Goal: Use online tool/utility: Utilize a website feature to perform a specific function

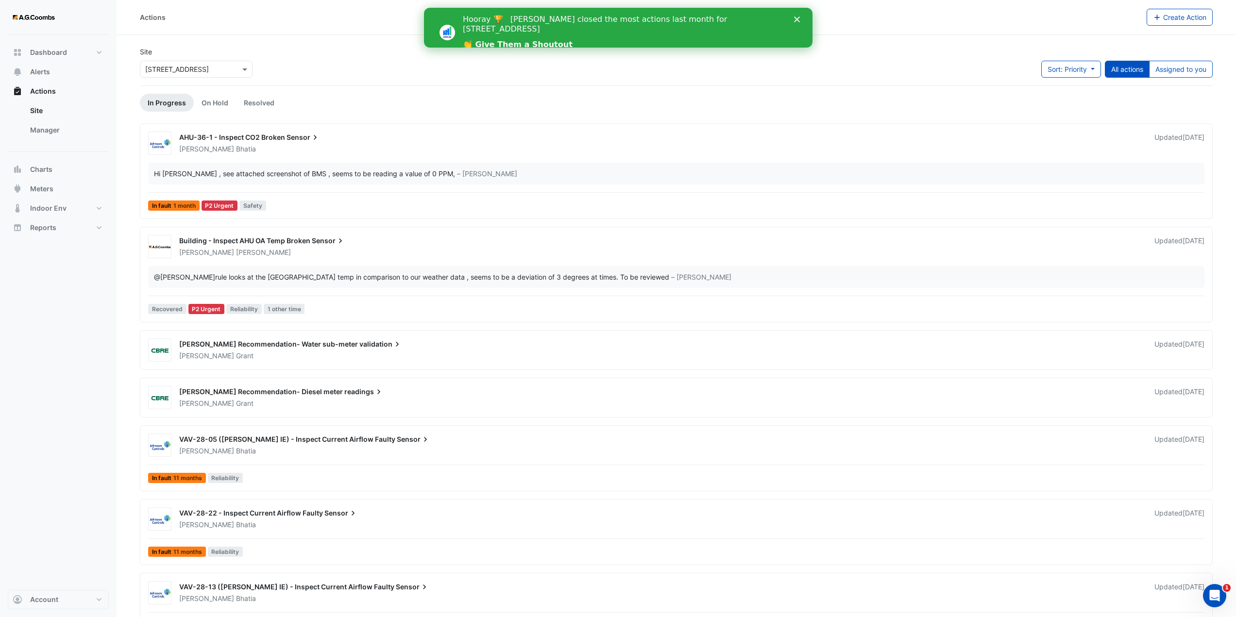
click at [797, 20] on polygon "Close" at bounding box center [796, 20] width 6 height 6
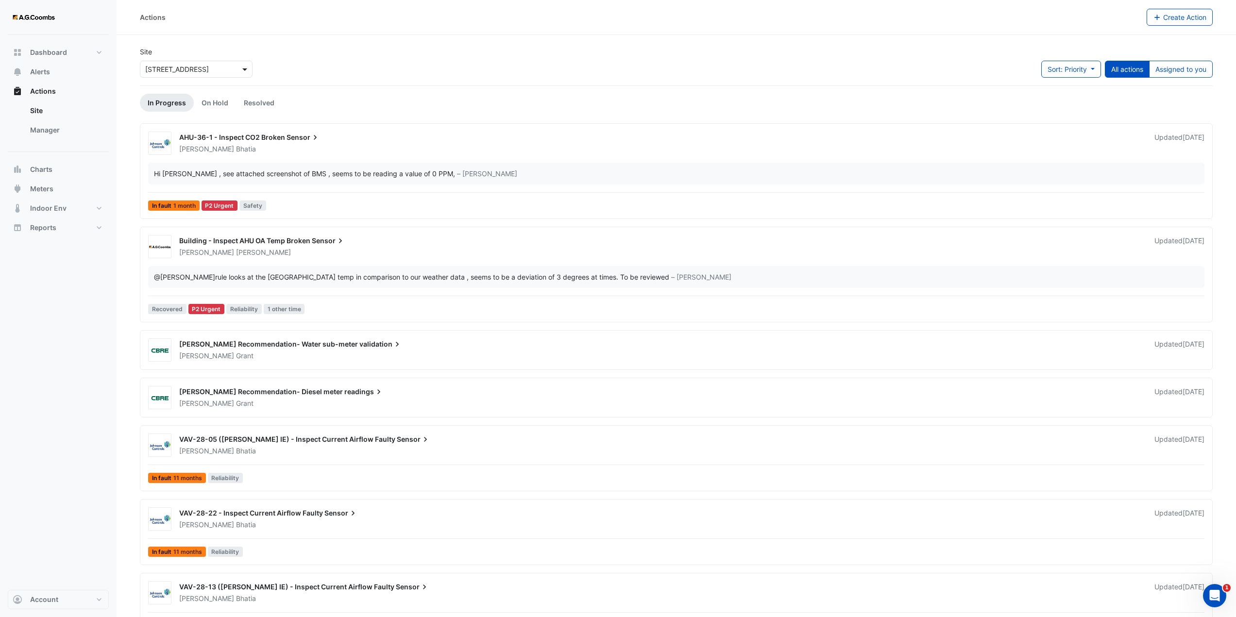
click at [247, 69] on span at bounding box center [246, 69] width 12 height 10
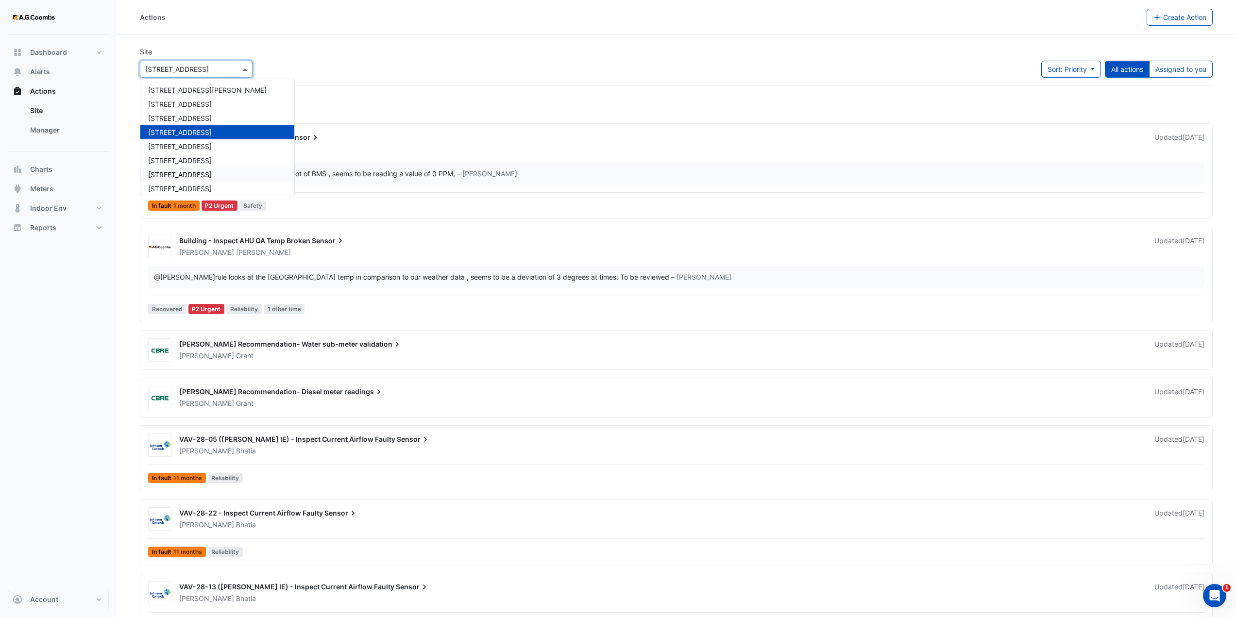
click at [76, 311] on div "Dashboard Portfolio Ratings Performance Alerts Actions Site Manager Charts" at bounding box center [58, 312] width 101 height 555
click at [240, 66] on span at bounding box center [246, 69] width 12 height 10
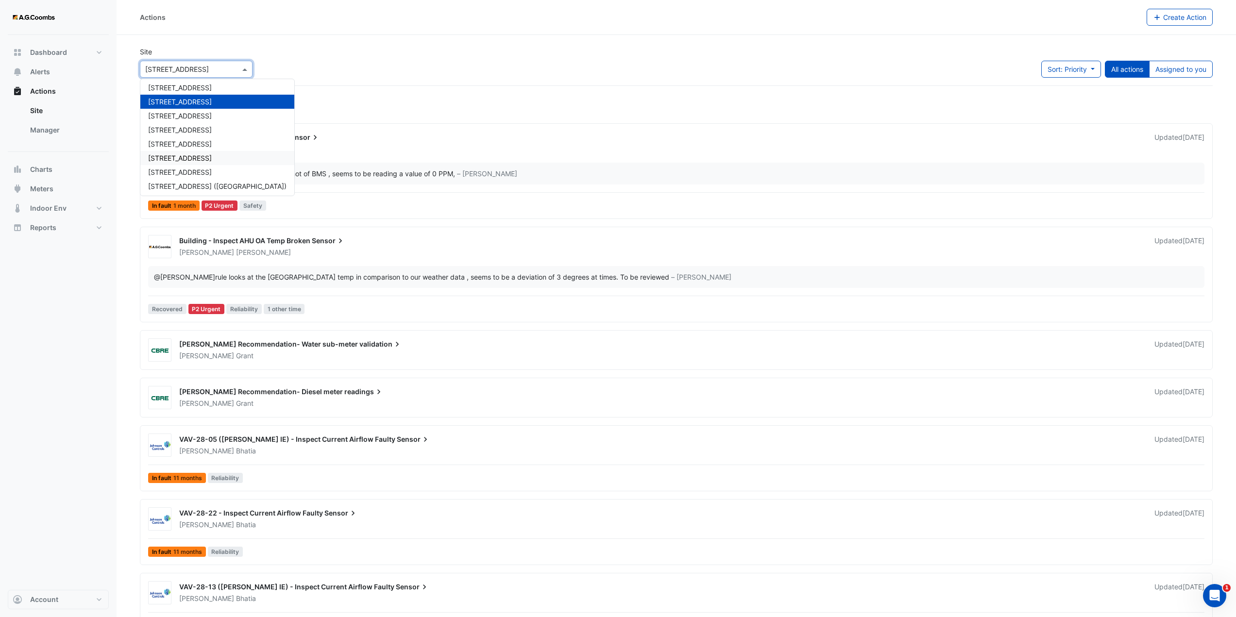
scroll to position [46, 0]
click at [101, 289] on div "Dashboard Portfolio Ratings Performance Alerts Actions Site Manager Charts" at bounding box center [58, 312] width 101 height 555
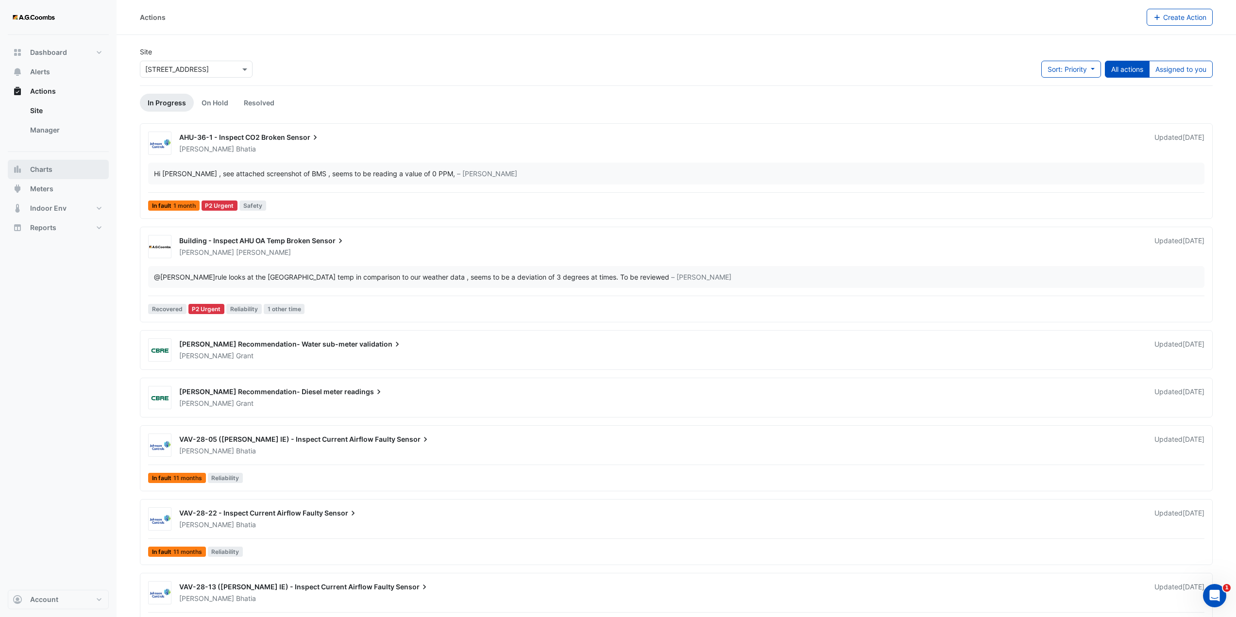
click at [40, 168] on span "Charts" at bounding box center [41, 170] width 22 height 10
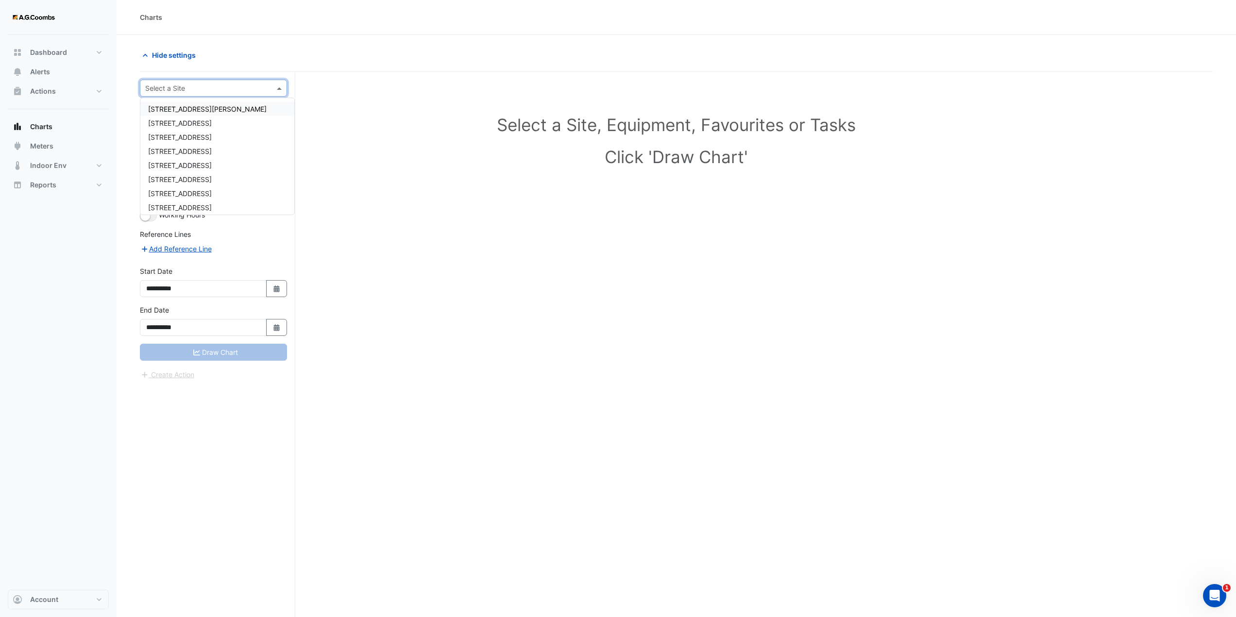
click at [282, 88] on span at bounding box center [280, 88] width 12 height 10
click at [156, 180] on span "[STREET_ADDRESS]" at bounding box center [180, 179] width 64 height 8
click at [266, 120] on span at bounding box center [272, 117] width 12 height 10
click at [183, 151] on span "VAV-11-E01" at bounding box center [174, 148] width 36 height 8
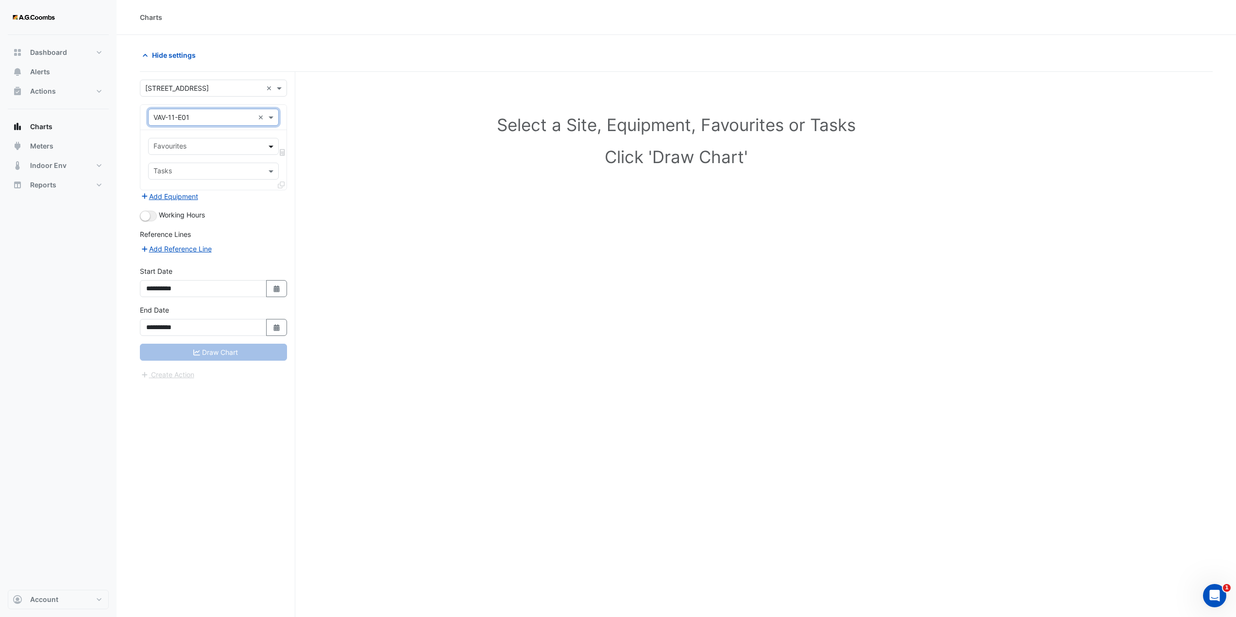
click at [277, 147] on span at bounding box center [272, 146] width 12 height 10
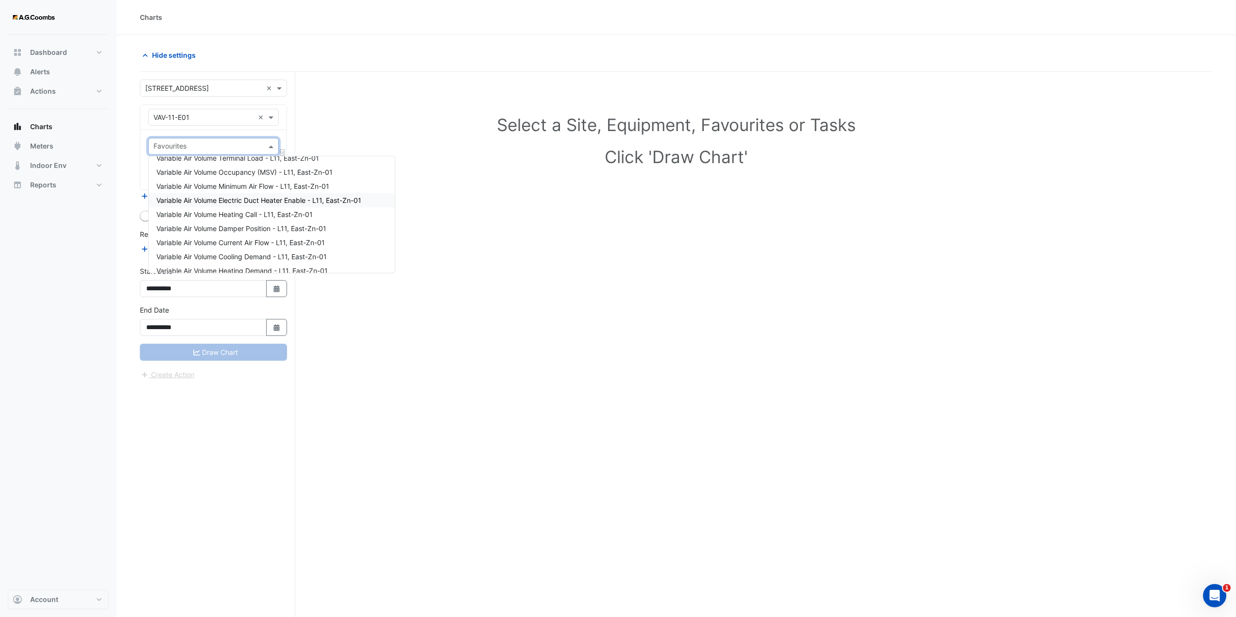
scroll to position [173, 0]
click at [343, 123] on h1 "Select a Site, Equipment, Favourites or Tasks" at bounding box center [676, 125] width 1030 height 20
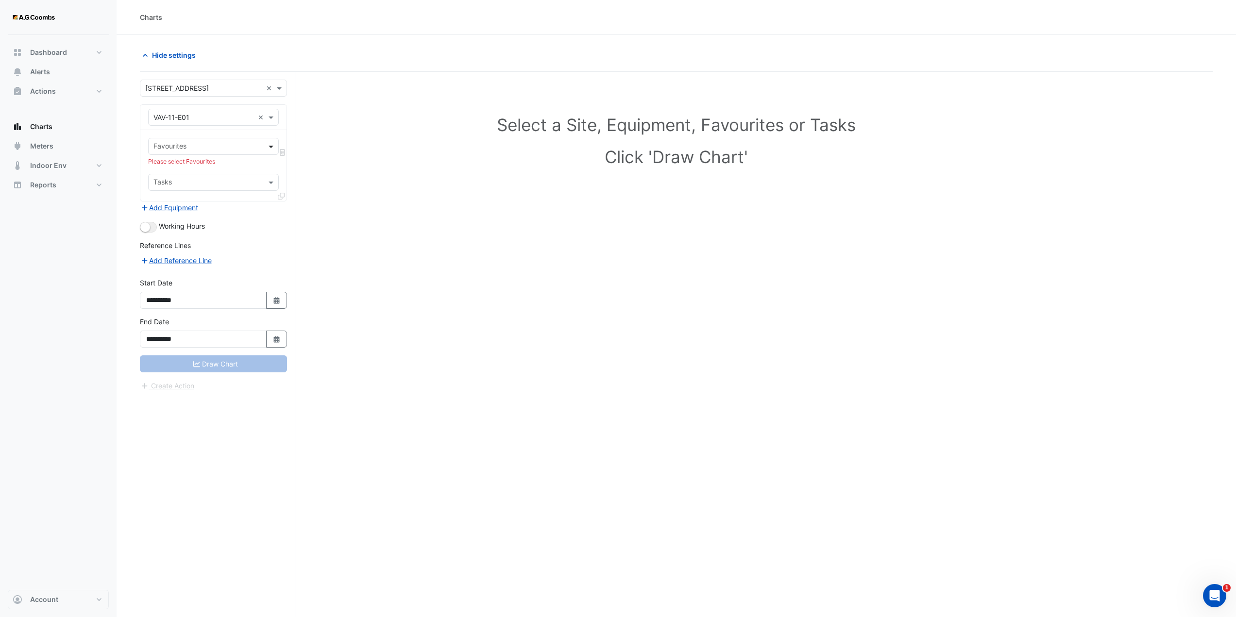
click at [271, 146] on span at bounding box center [272, 146] width 12 height 10
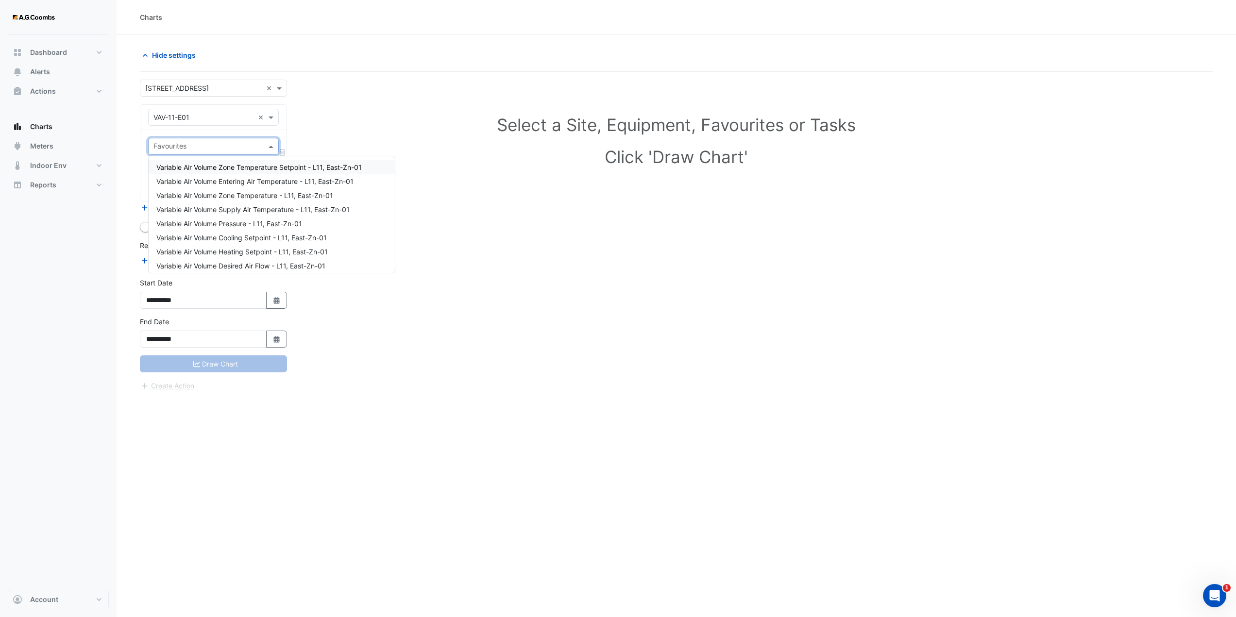
click at [325, 144] on div "Select a Site, Equipment, Favourites or Tasks Click 'Draw Chart'" at bounding box center [676, 143] width 1061 height 118
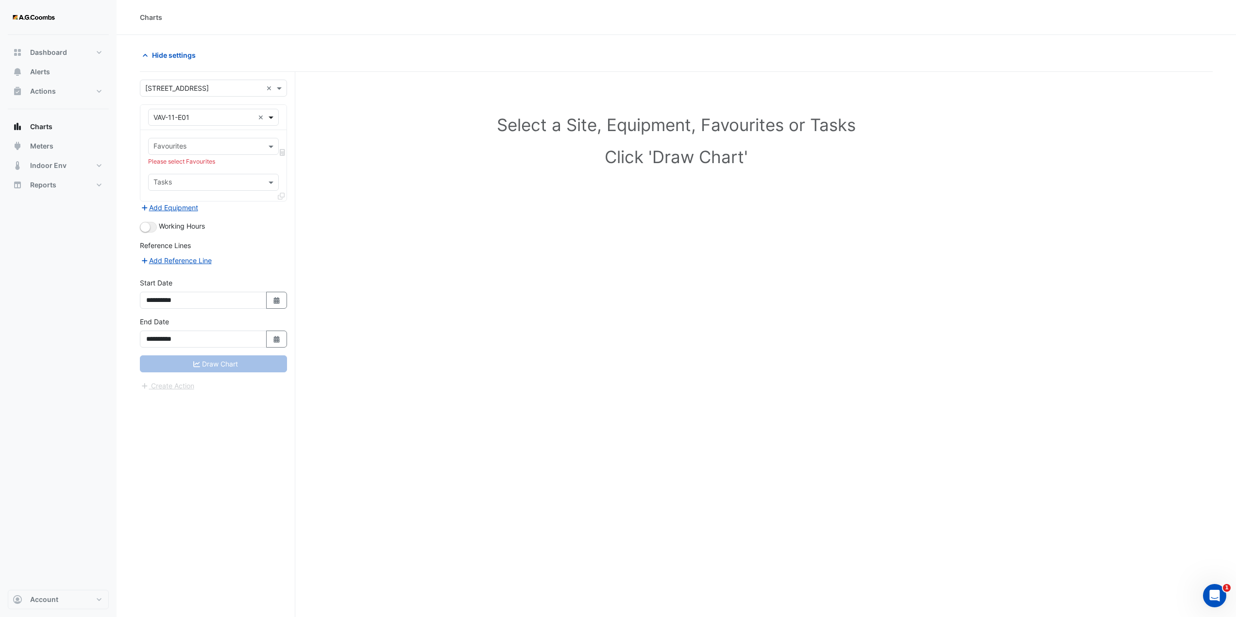
click at [269, 117] on span at bounding box center [272, 117] width 12 height 10
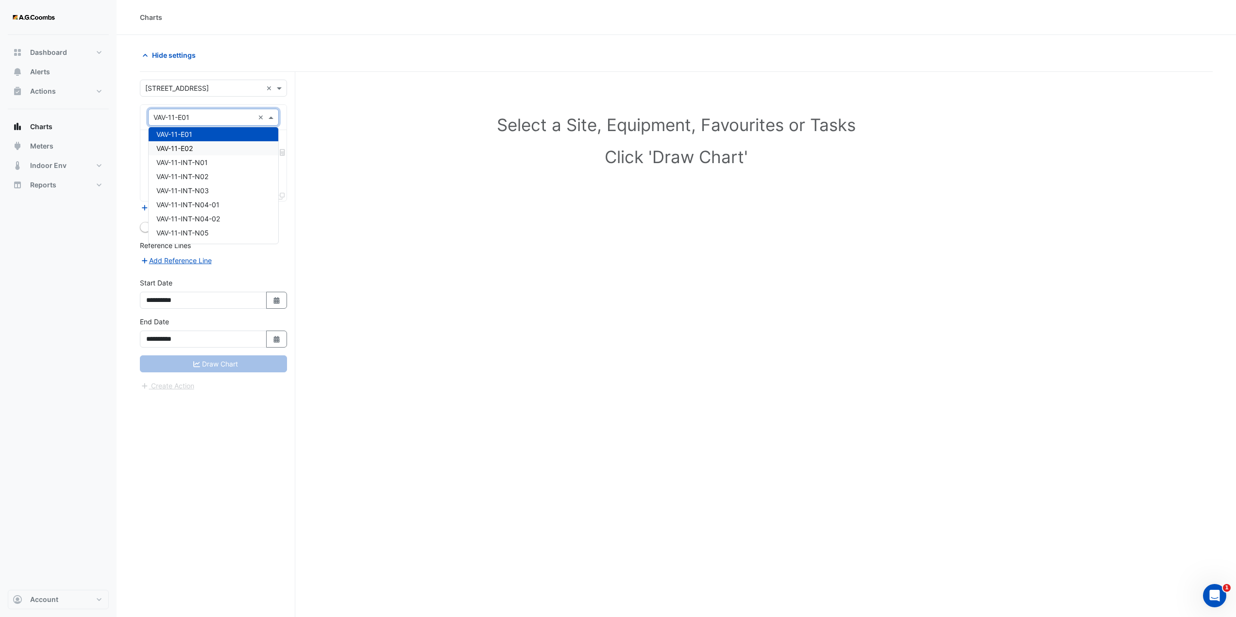
click at [201, 151] on div "VAV-11-E02" at bounding box center [214, 148] width 130 height 14
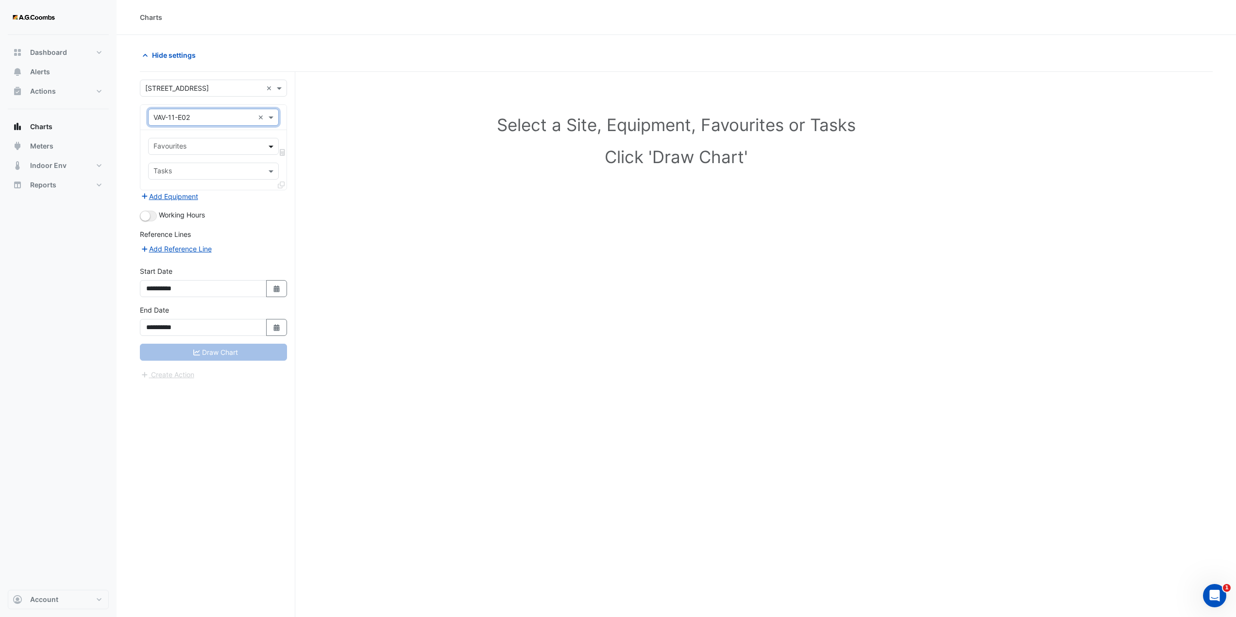
click at [272, 145] on span at bounding box center [272, 146] width 12 height 10
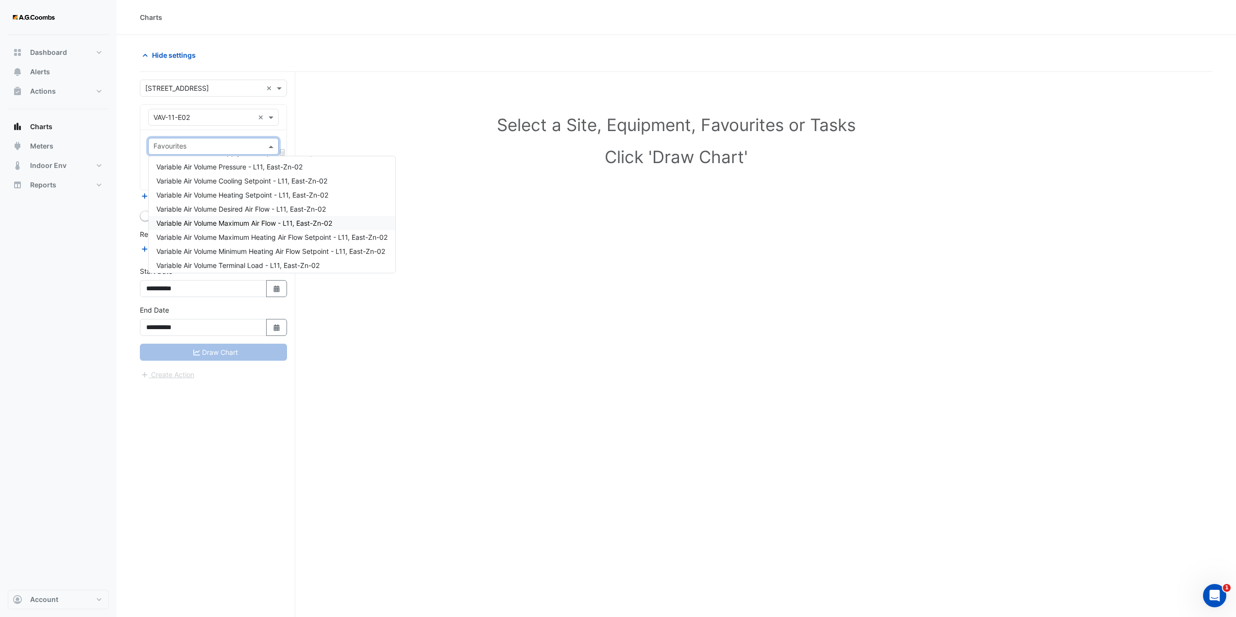
scroll to position [173, 0]
click at [378, 107] on div "Select a Site, Equipment, Favourites or Tasks Click 'Draw Chart'" at bounding box center [676, 143] width 1061 height 118
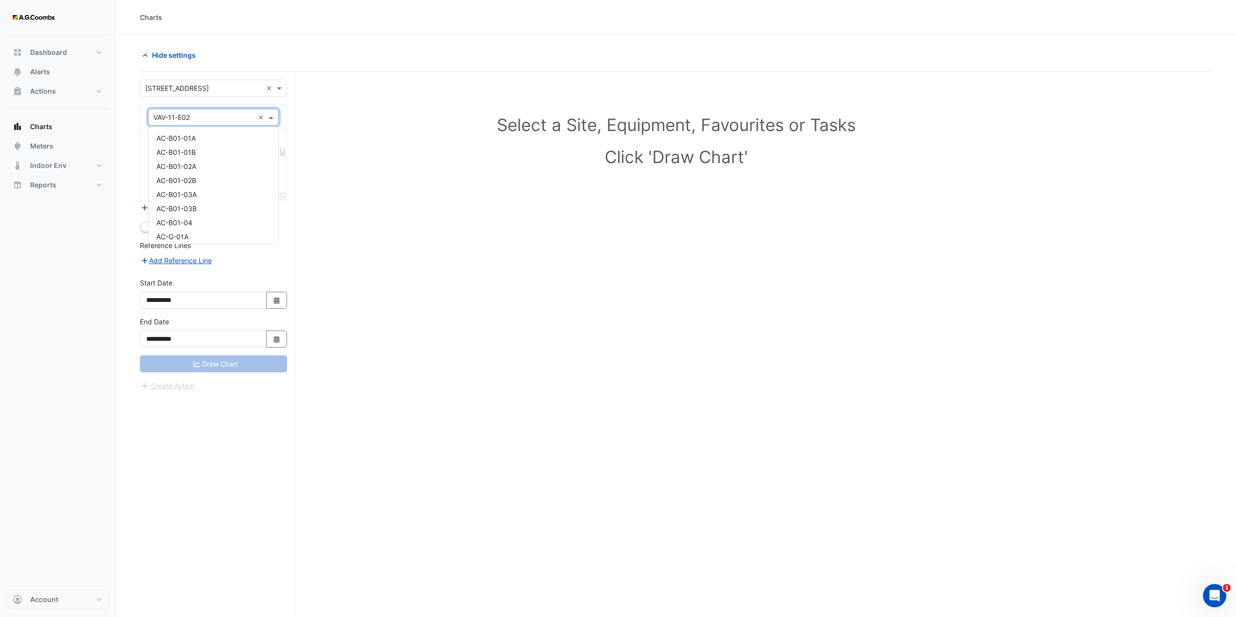
click at [271, 117] on span at bounding box center [272, 117] width 12 height 10
click at [217, 149] on div "VAV-11-INT-N01" at bounding box center [214, 148] width 130 height 14
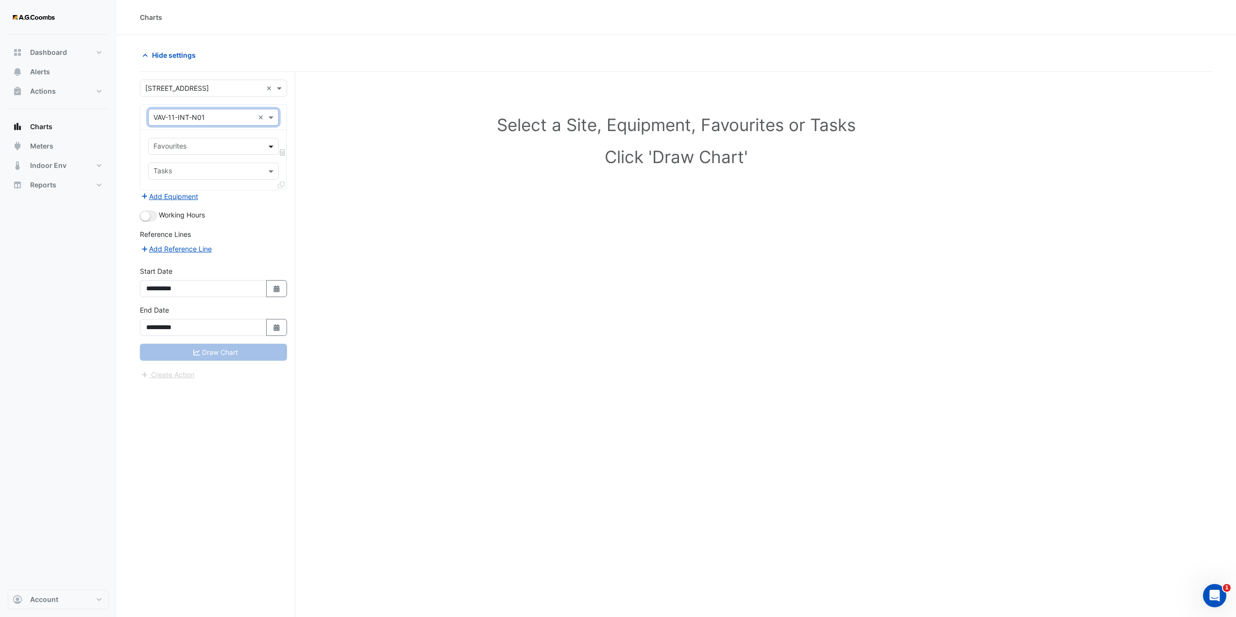
click at [272, 147] on span at bounding box center [272, 146] width 12 height 10
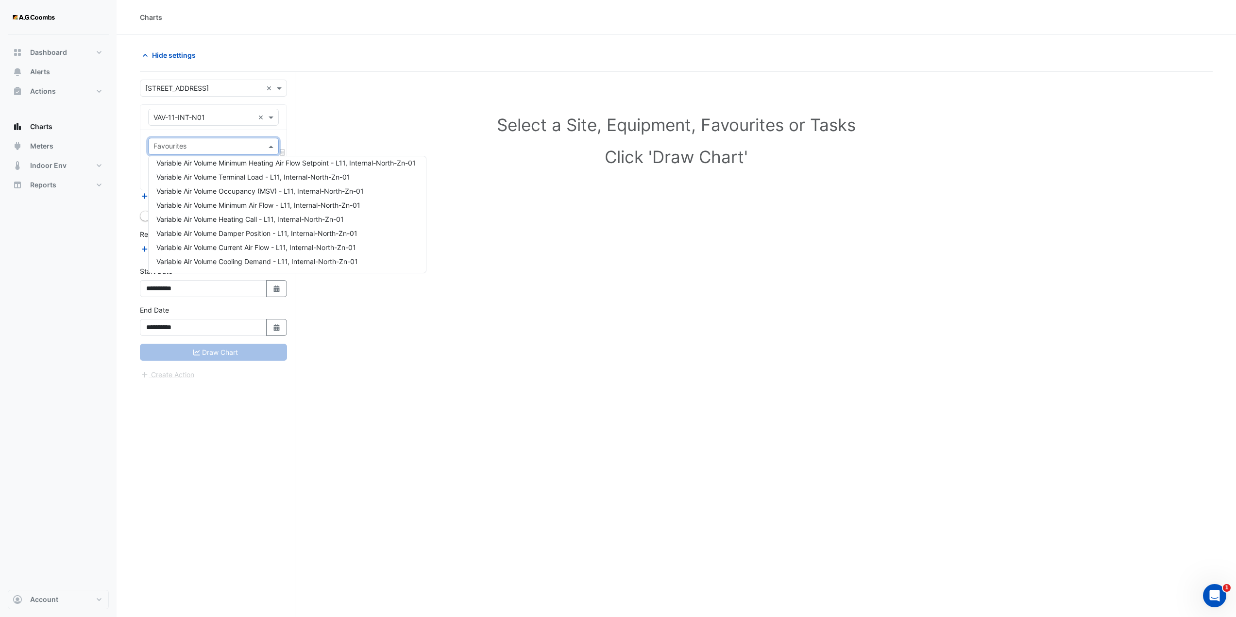
scroll to position [146, 0]
click at [463, 264] on div "Select a Site, Equipment, Favourites or Tasks Click 'Draw Chart'" at bounding box center [676, 363] width 1072 height 582
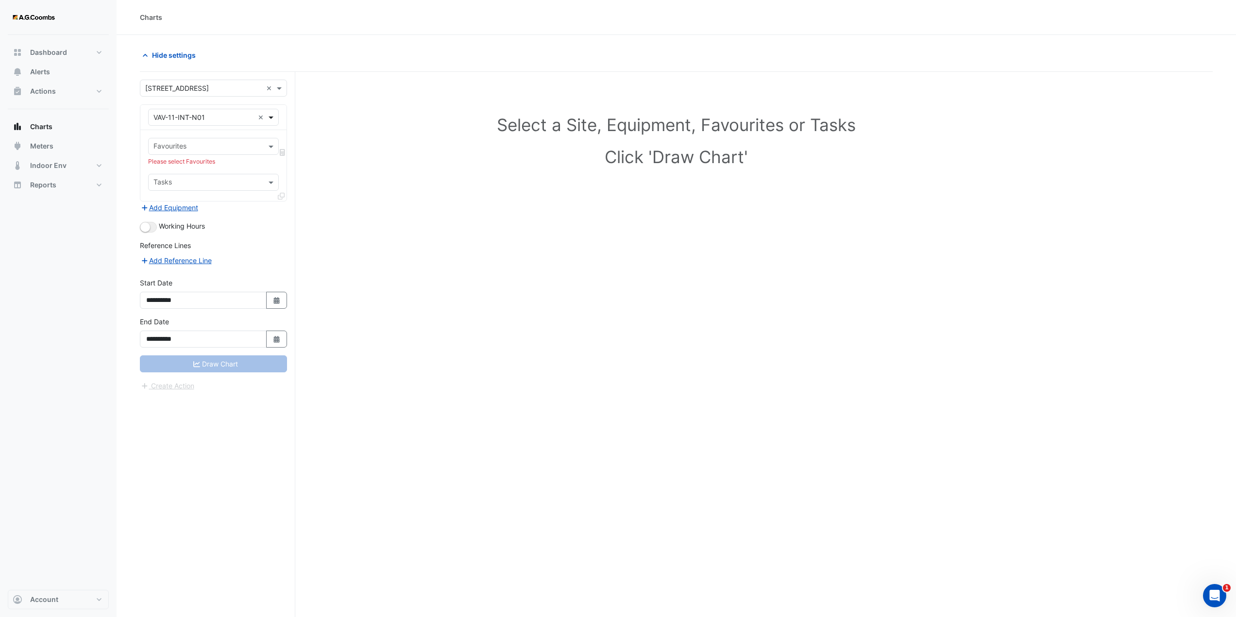
click at [271, 117] on span at bounding box center [272, 117] width 12 height 10
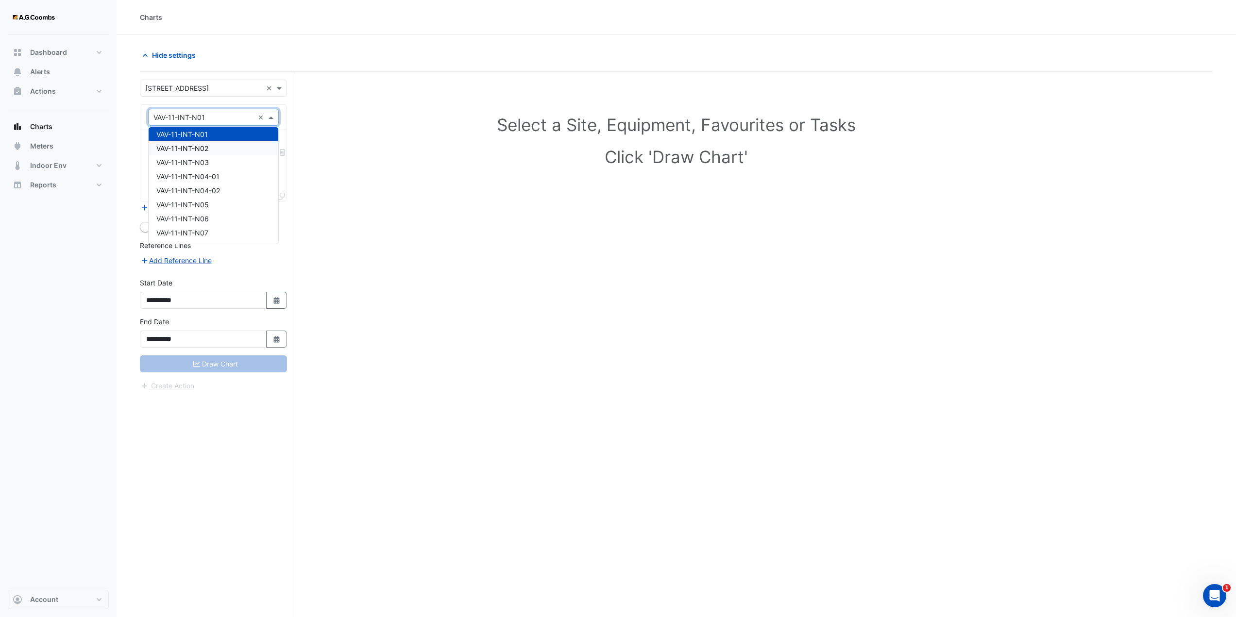
click at [197, 149] on span "VAV-11-INT-N02" at bounding box center [182, 148] width 52 height 8
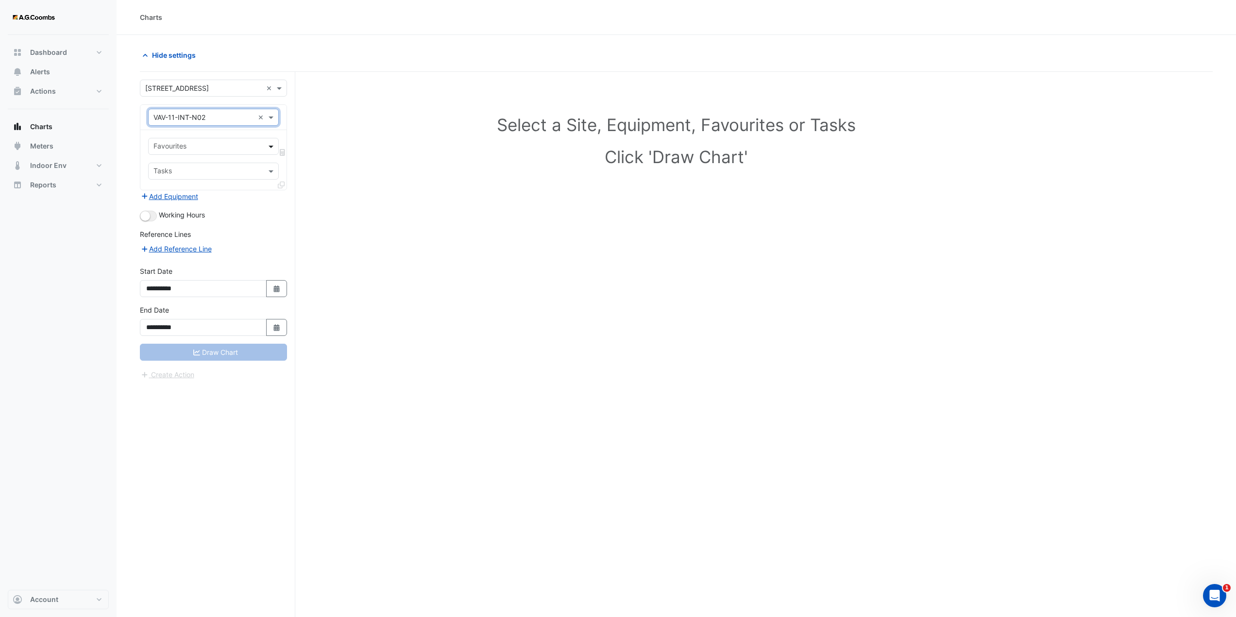
click at [269, 149] on span at bounding box center [272, 146] width 12 height 10
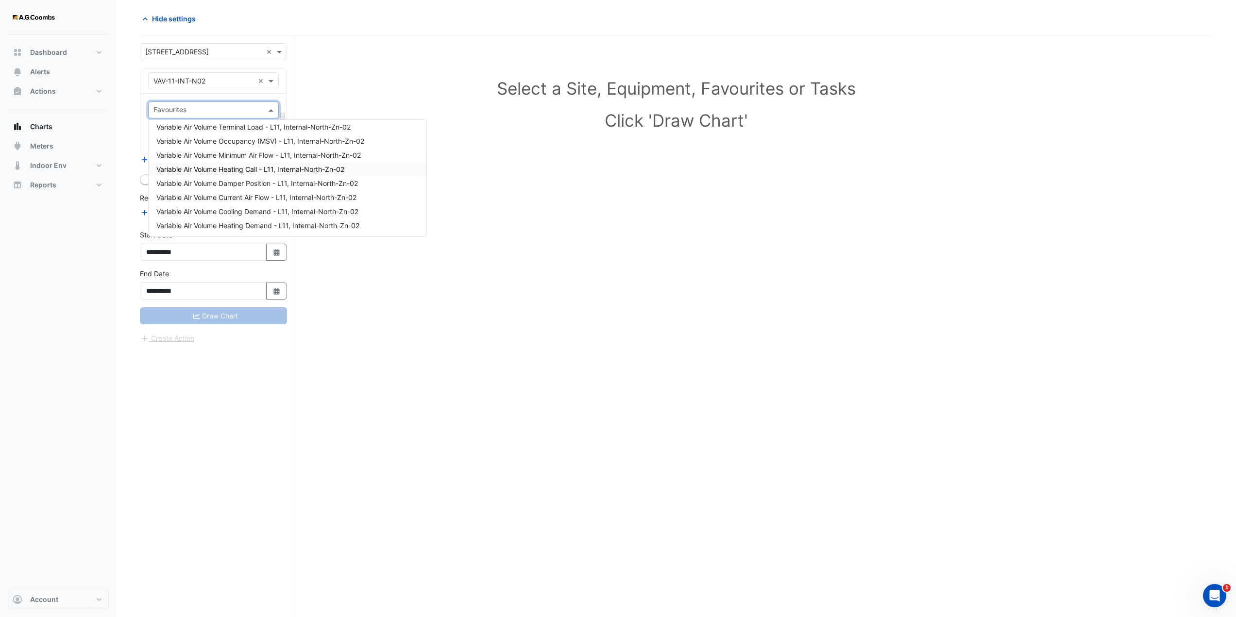
scroll to position [37, 0]
click at [494, 205] on div "Select a Site, Equipment, Favourites or Tasks Click 'Draw Chart'" at bounding box center [676, 326] width 1072 height 582
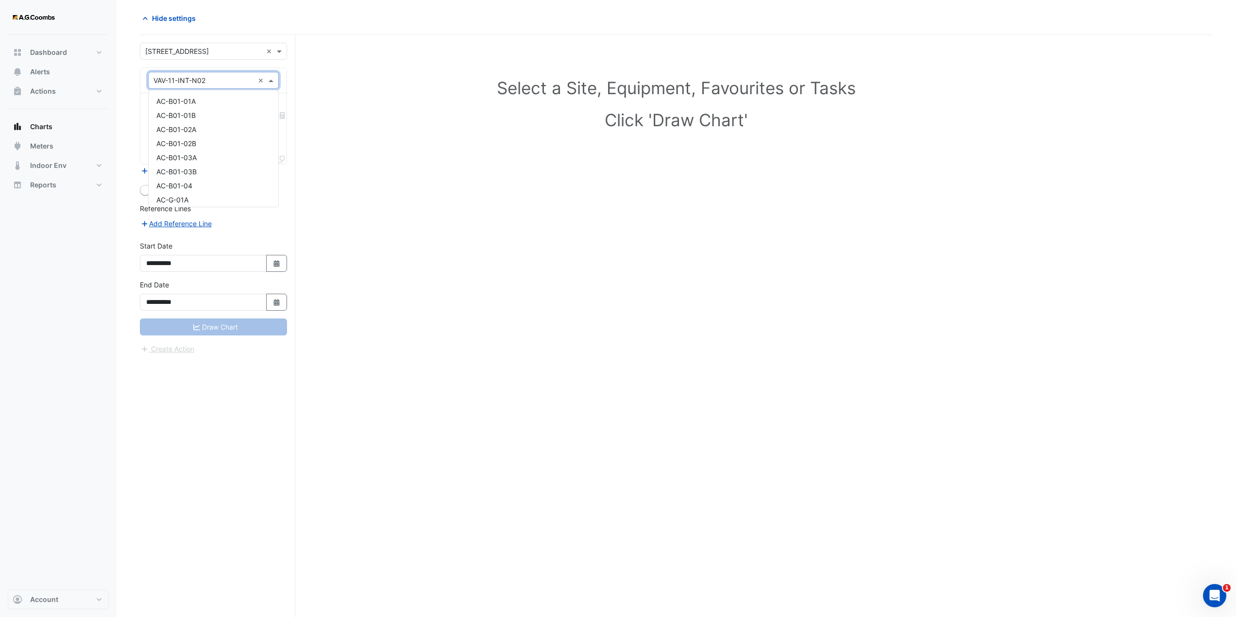
click at [271, 77] on span at bounding box center [272, 80] width 12 height 10
click at [196, 108] on span "VAV-11-INT-N03" at bounding box center [182, 111] width 52 height 8
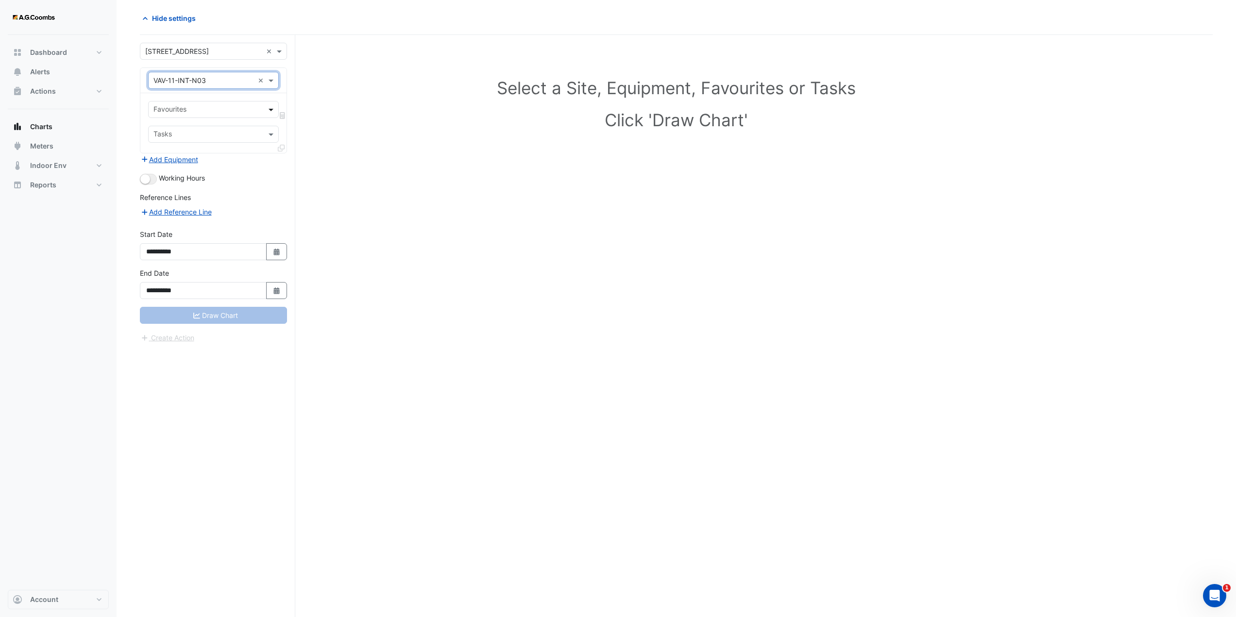
click at [268, 109] on span at bounding box center [272, 109] width 12 height 10
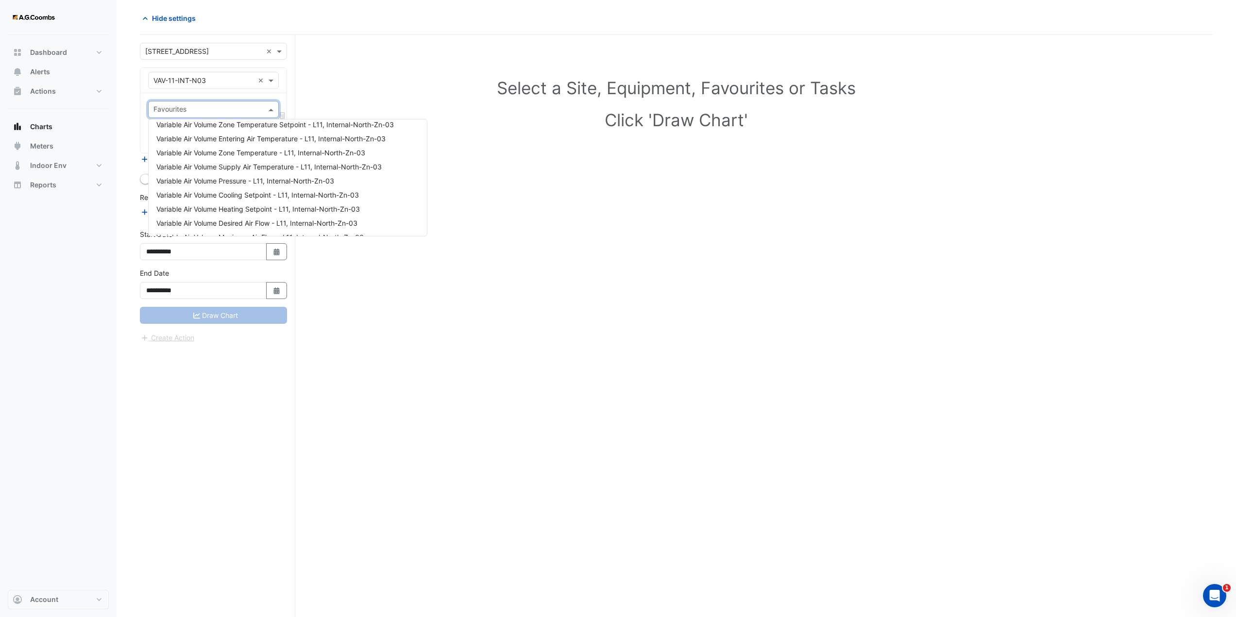
scroll to position [0, 0]
click at [448, 167] on div "Select a Site, Equipment, Favourites or Tasks Click 'Draw Chart'" at bounding box center [676, 326] width 1072 height 582
click at [268, 110] on span at bounding box center [272, 109] width 12 height 10
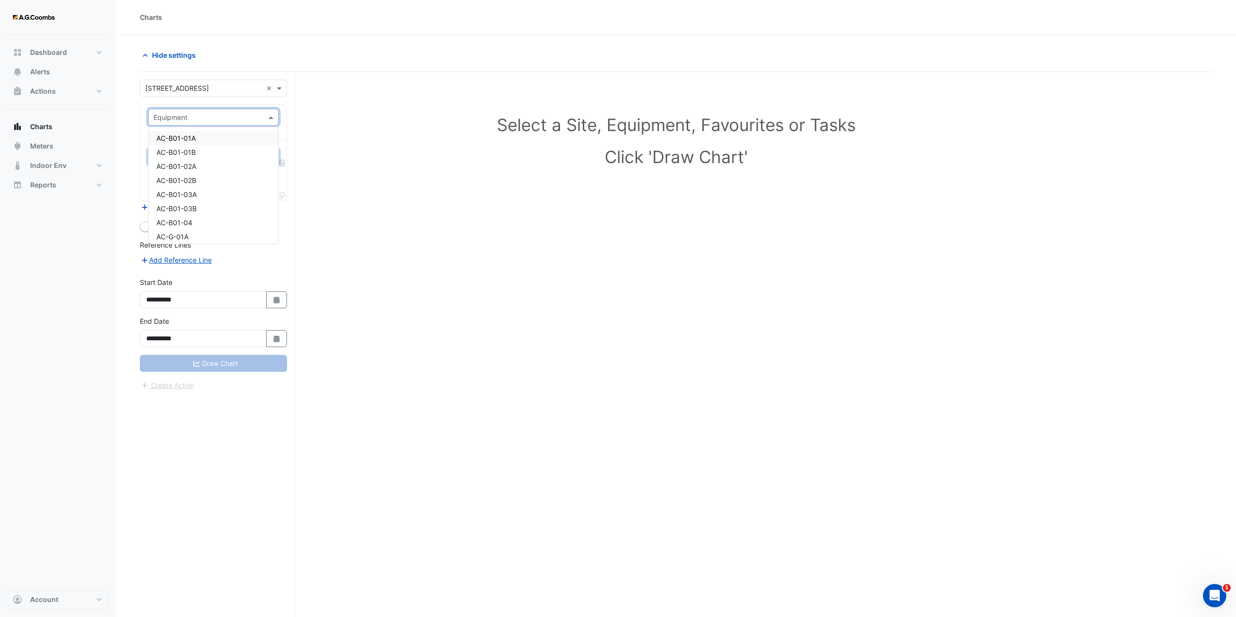
click at [273, 119] on span at bounding box center [272, 117] width 12 height 10
click at [188, 162] on span "FCU-01-E01" at bounding box center [175, 161] width 39 height 8
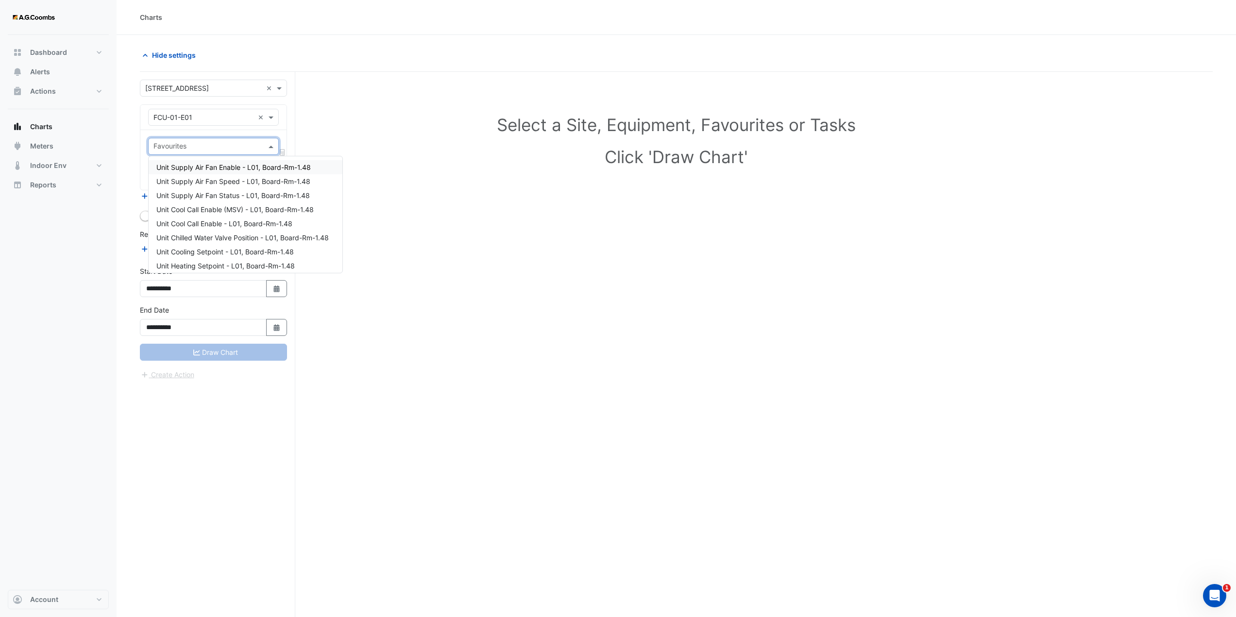
click at [268, 145] on span at bounding box center [272, 146] width 12 height 10
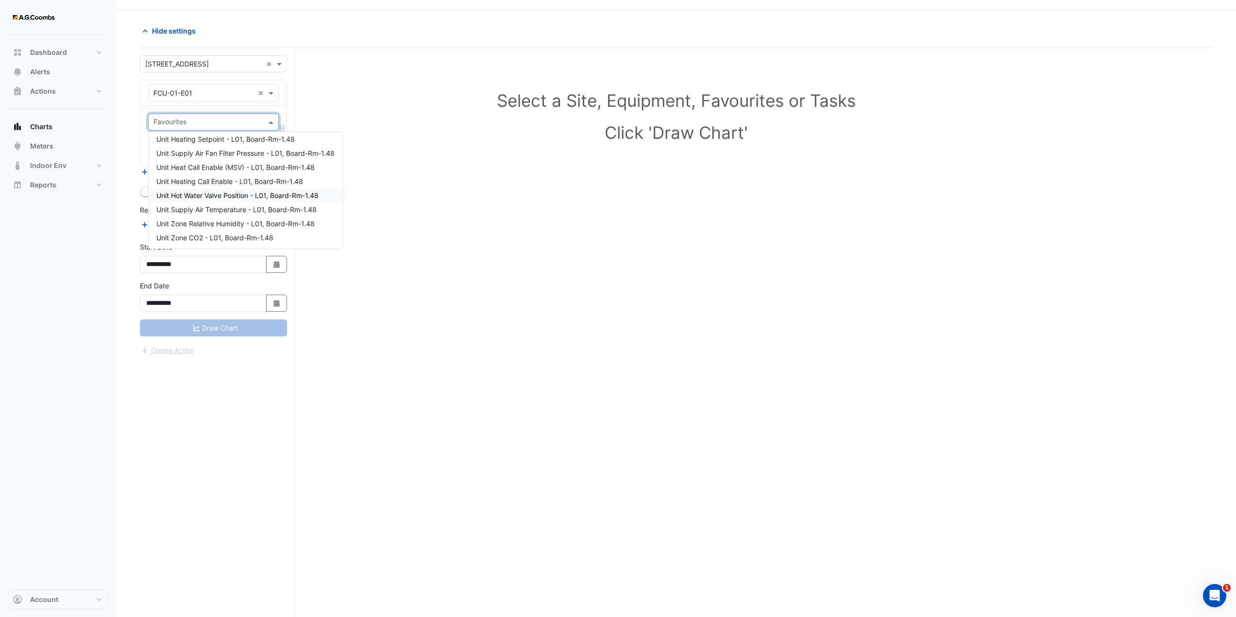
scroll to position [37, 0]
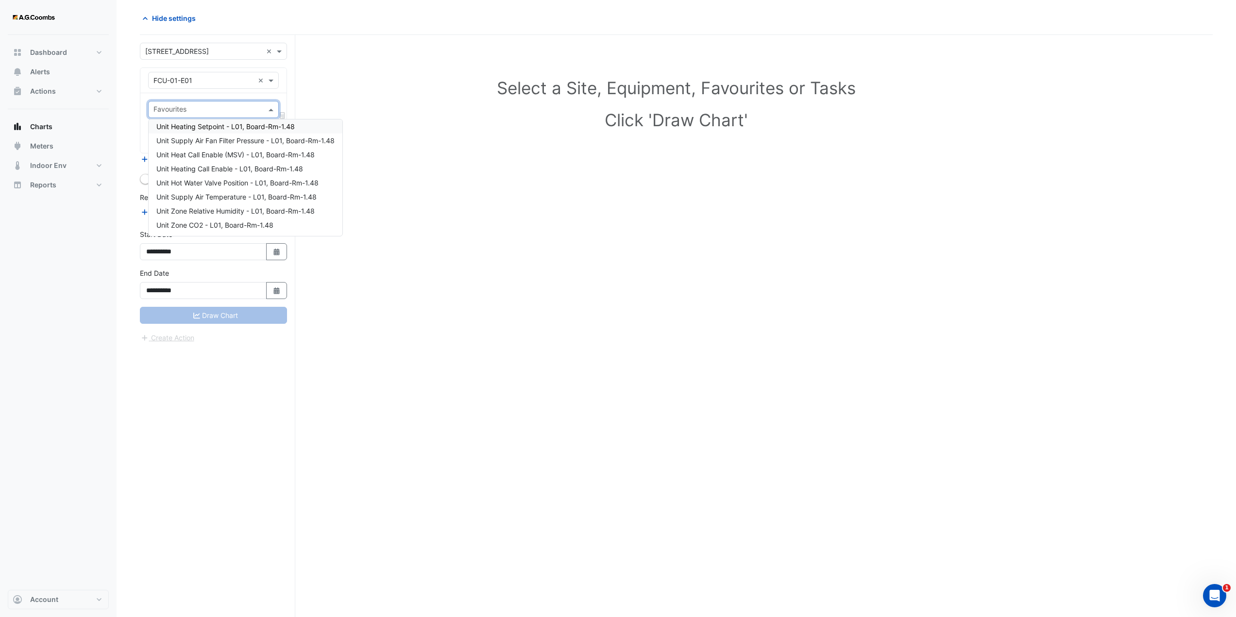
click at [269, 108] on span at bounding box center [272, 109] width 12 height 10
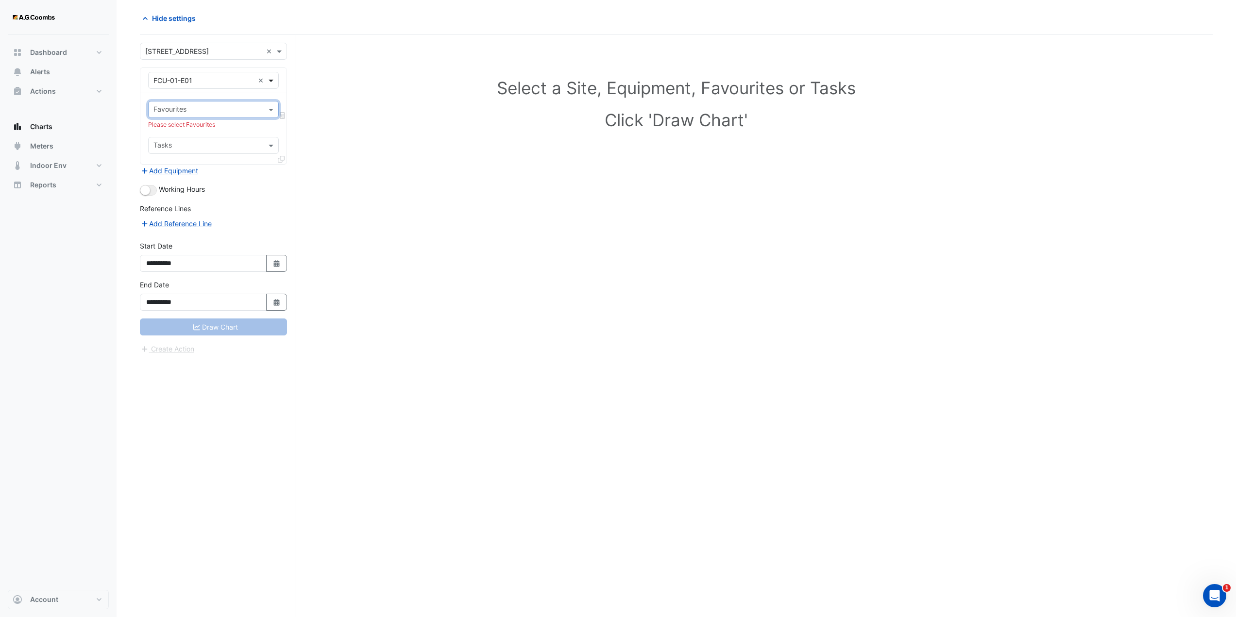
click at [271, 85] on span at bounding box center [272, 80] width 12 height 10
click at [179, 162] on div "Bacer" at bounding box center [214, 162] width 130 height 14
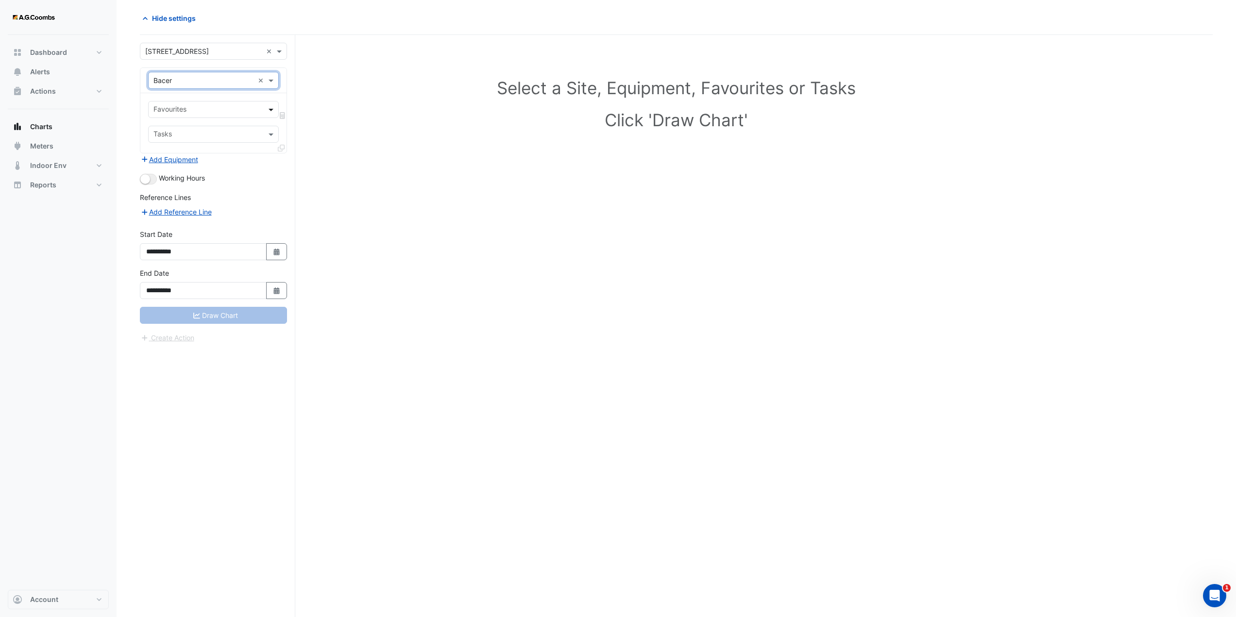
click at [268, 111] on span at bounding box center [272, 109] width 12 height 10
click at [272, 80] on span at bounding box center [272, 80] width 12 height 10
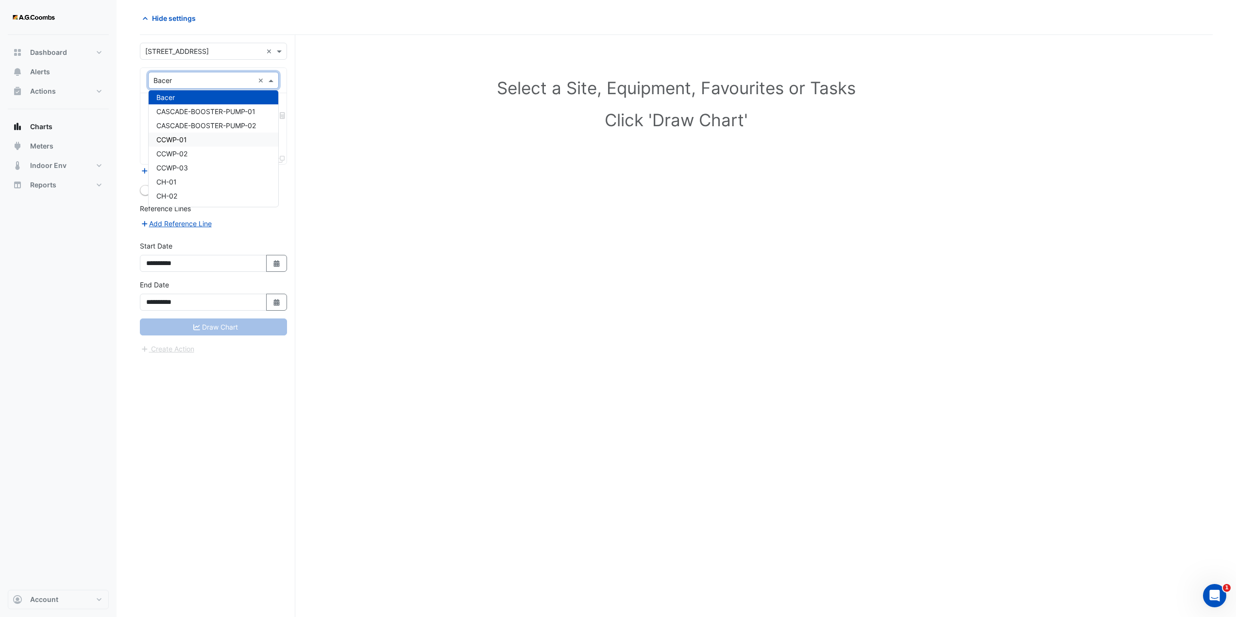
scroll to position [259, 0]
click at [181, 182] on span "ATW-HP" at bounding box center [169, 180] width 26 height 8
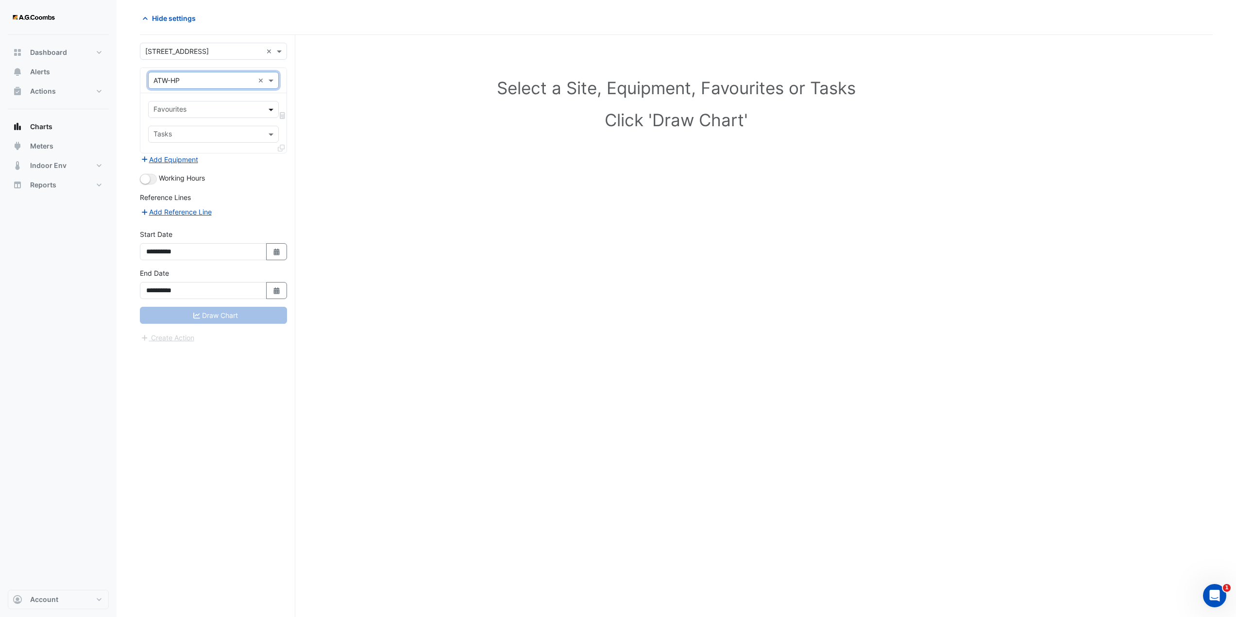
click at [271, 109] on span at bounding box center [272, 109] width 12 height 10
click at [270, 83] on span at bounding box center [272, 80] width 12 height 10
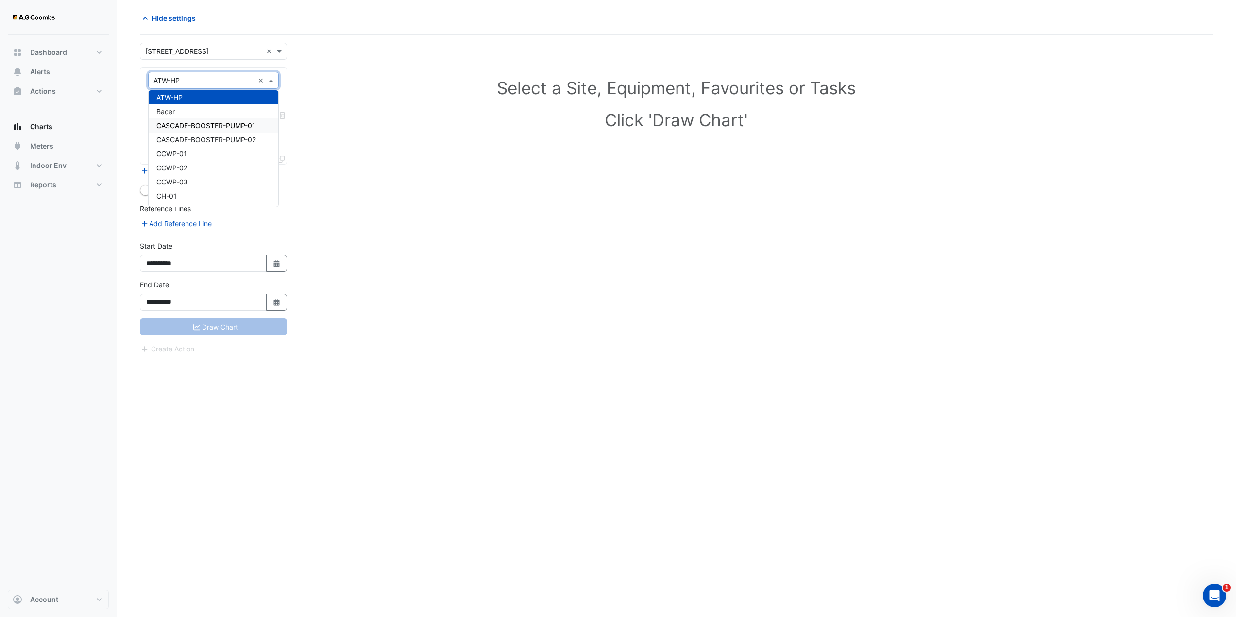
scroll to position [245, 0]
click at [183, 123] on span "AHU-12-S" at bounding box center [172, 124] width 32 height 8
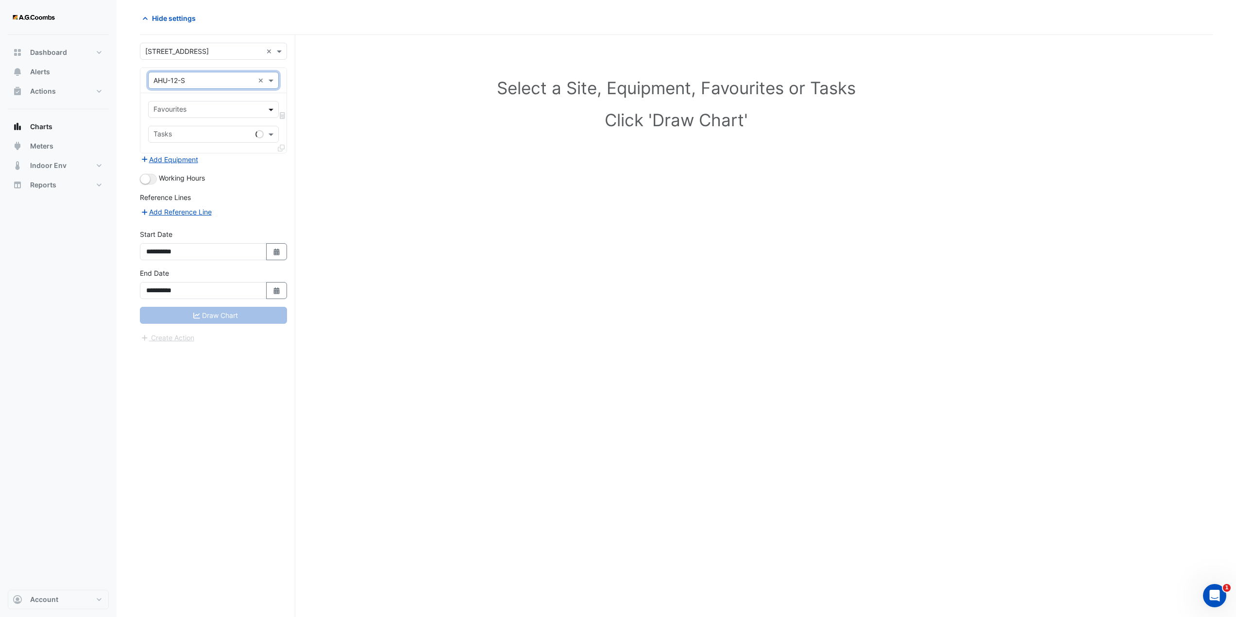
click at [270, 110] on span at bounding box center [272, 109] width 12 height 10
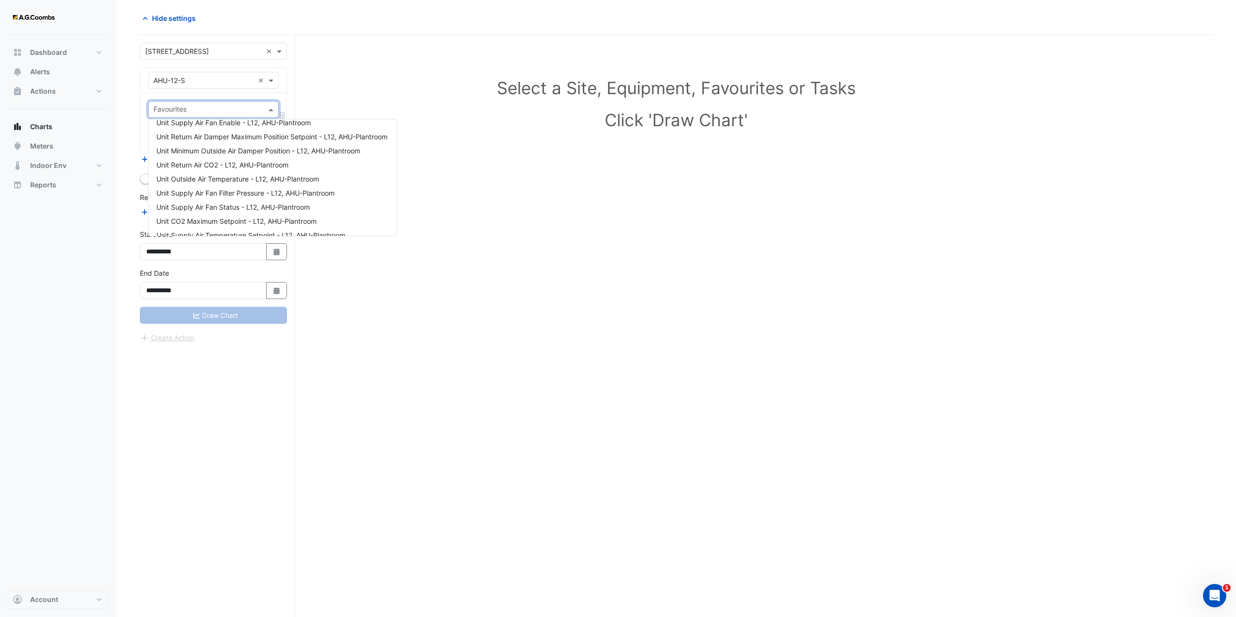
scroll to position [0, 0]
click at [248, 157] on span "Unit Supply Air Fan Enable - L12, AHU-Plantroom" at bounding box center [233, 158] width 154 height 8
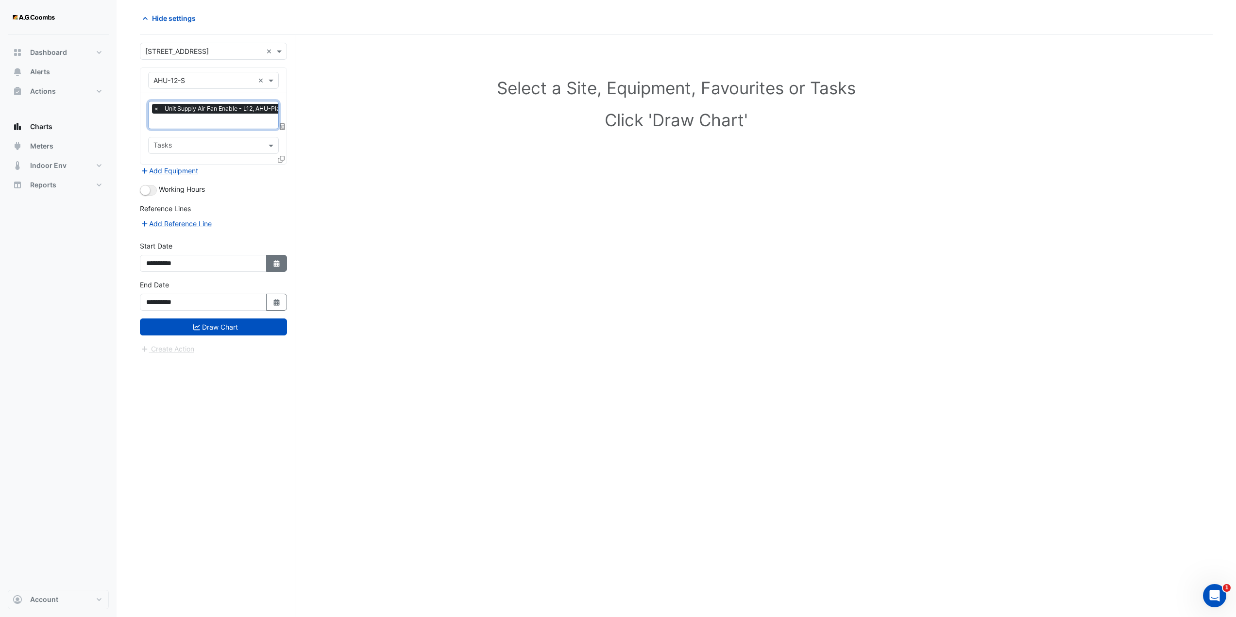
click at [271, 263] on button "Select Date" at bounding box center [276, 263] width 21 height 17
select select "*"
select select "****"
click at [195, 134] on select "*** *** *** *** *** *** *** *** ***" at bounding box center [184, 133] width 37 height 15
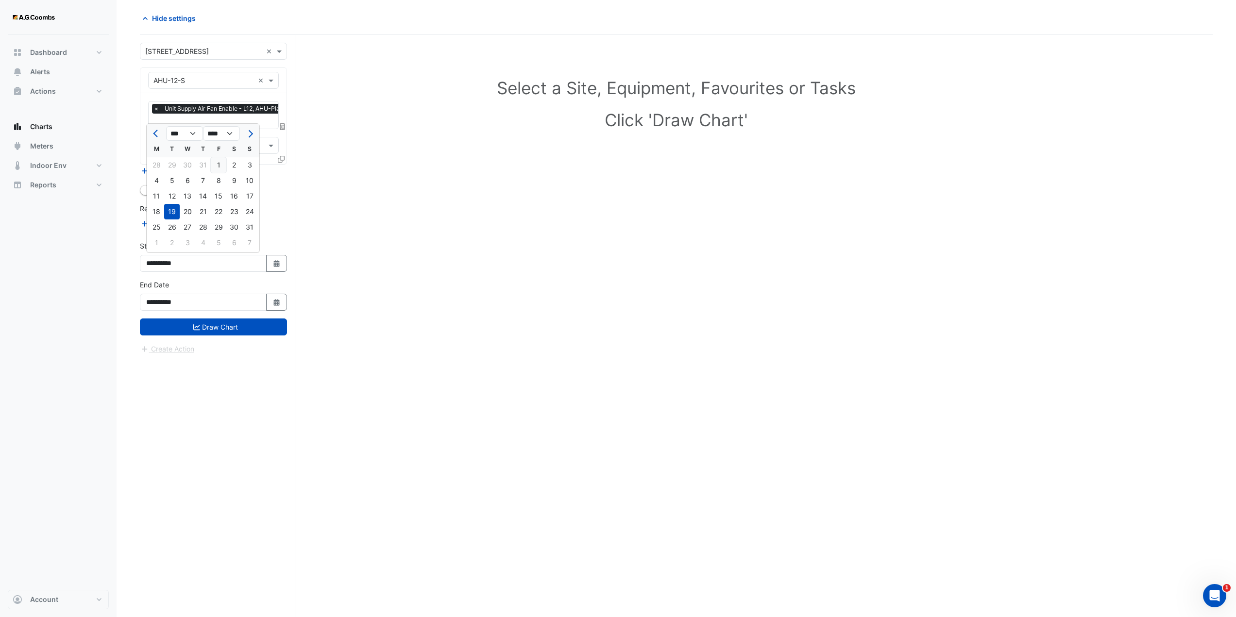
click at [219, 167] on div "1" at bounding box center [219, 165] width 16 height 16
type input "**********"
click at [282, 305] on button "Select Date" at bounding box center [276, 302] width 21 height 17
select select "*"
click at [157, 201] on div "1" at bounding box center [157, 204] width 16 height 16
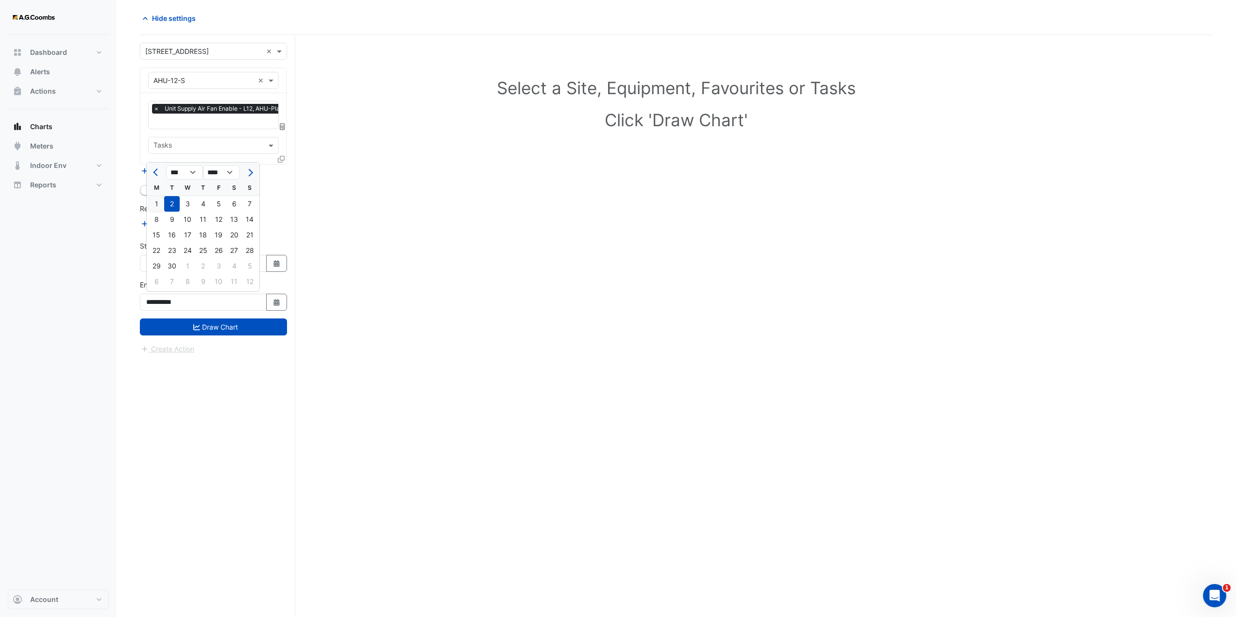
type input "**********"
click at [228, 328] on button "Draw Chart" at bounding box center [213, 326] width 147 height 17
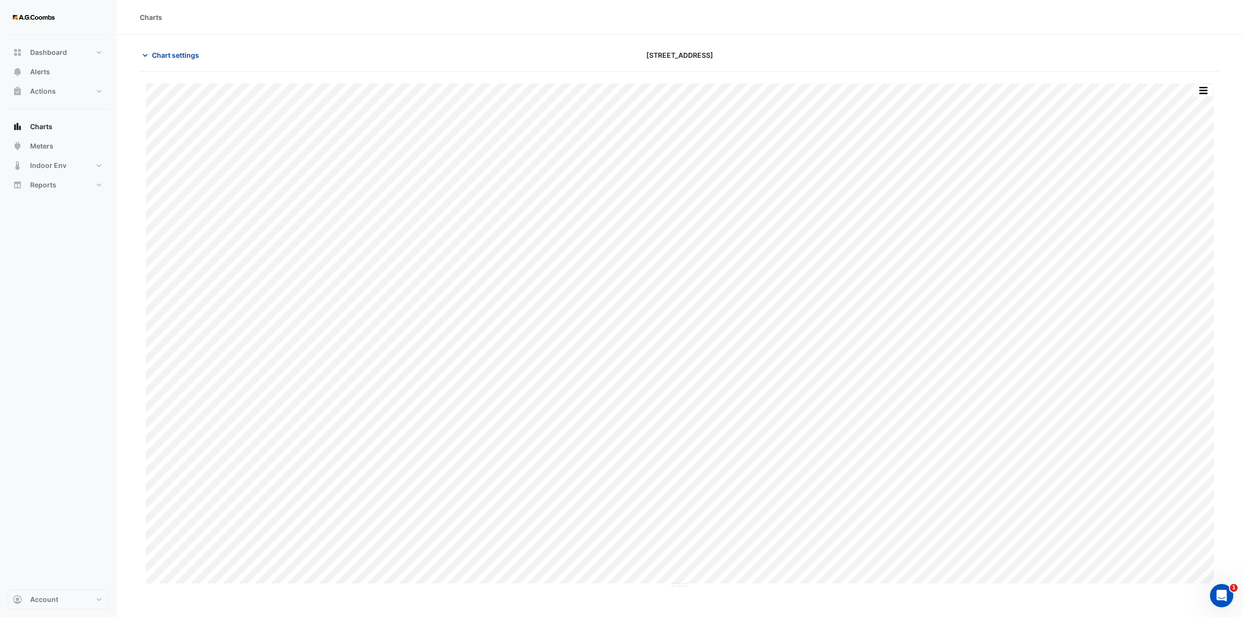
click at [193, 56] on span "Chart settings" at bounding box center [175, 55] width 47 height 10
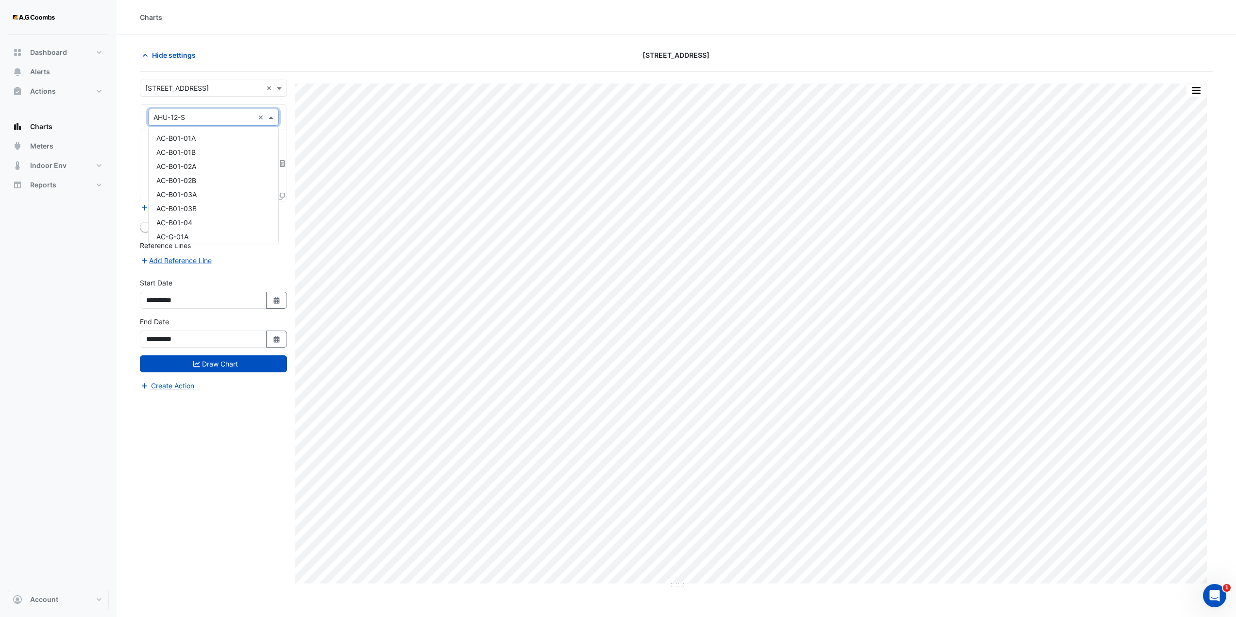
click at [271, 117] on span at bounding box center [272, 117] width 12 height 10
click at [186, 170] on span "AHU-12-N" at bounding box center [172, 169] width 33 height 8
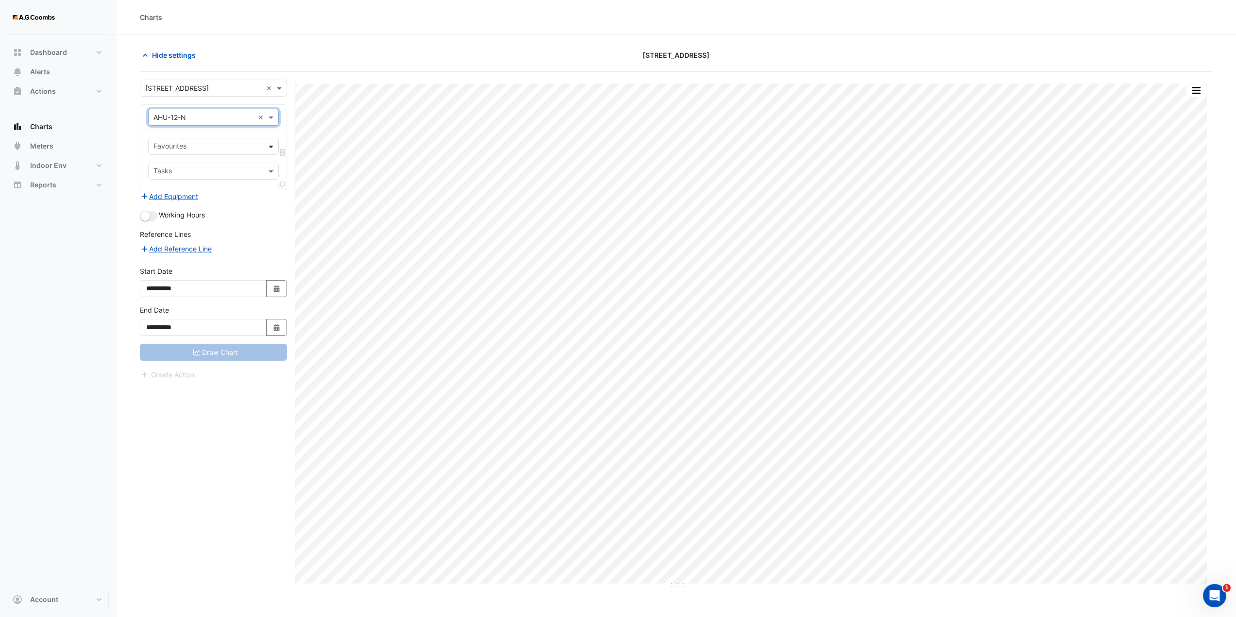
click at [269, 148] on span at bounding box center [272, 146] width 12 height 10
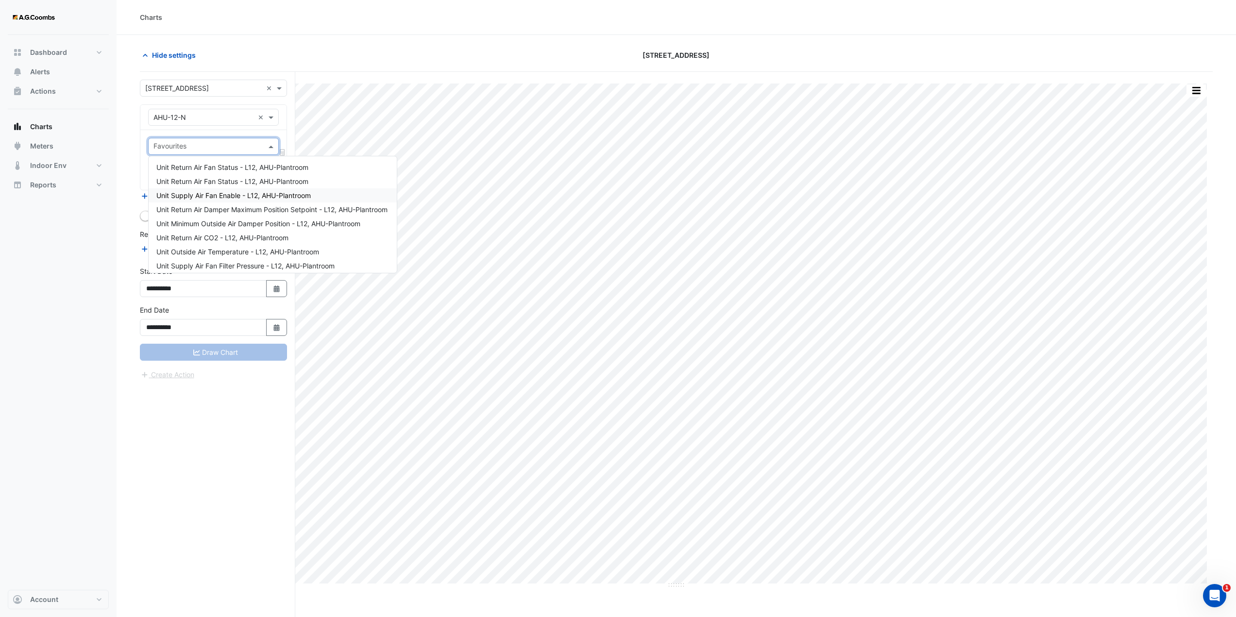
click at [245, 196] on span "Unit Supply Air Fan Enable - L12, AHU-Plantroom" at bounding box center [233, 195] width 154 height 8
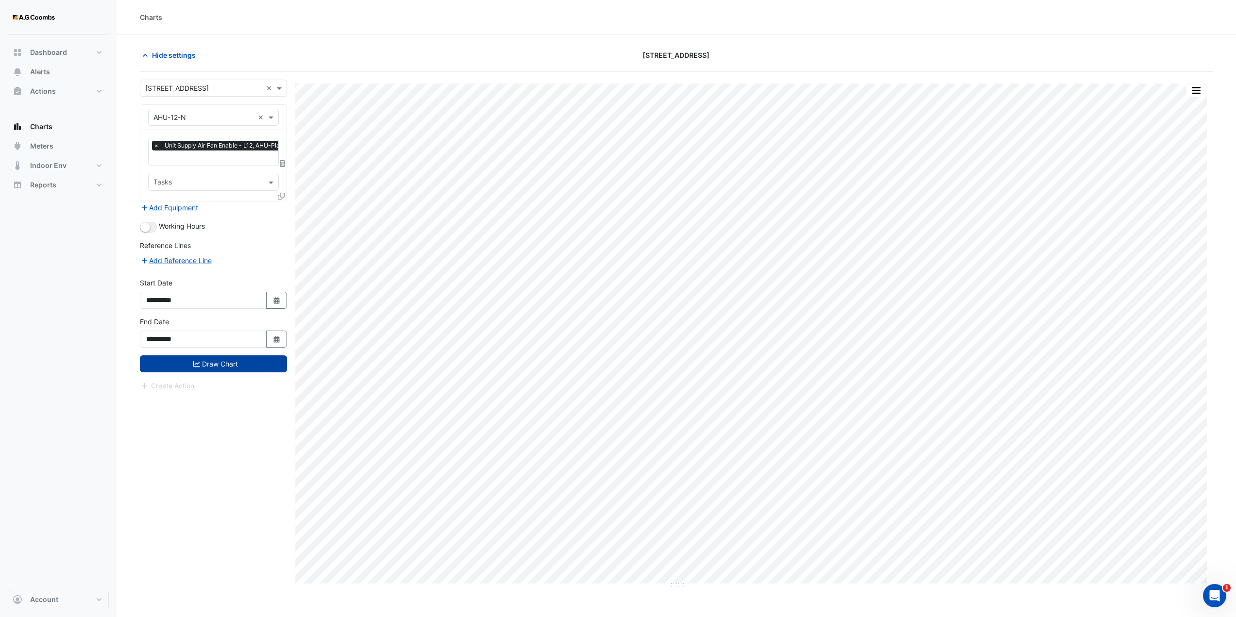
click at [238, 363] on button "Draw Chart" at bounding box center [213, 363] width 147 height 17
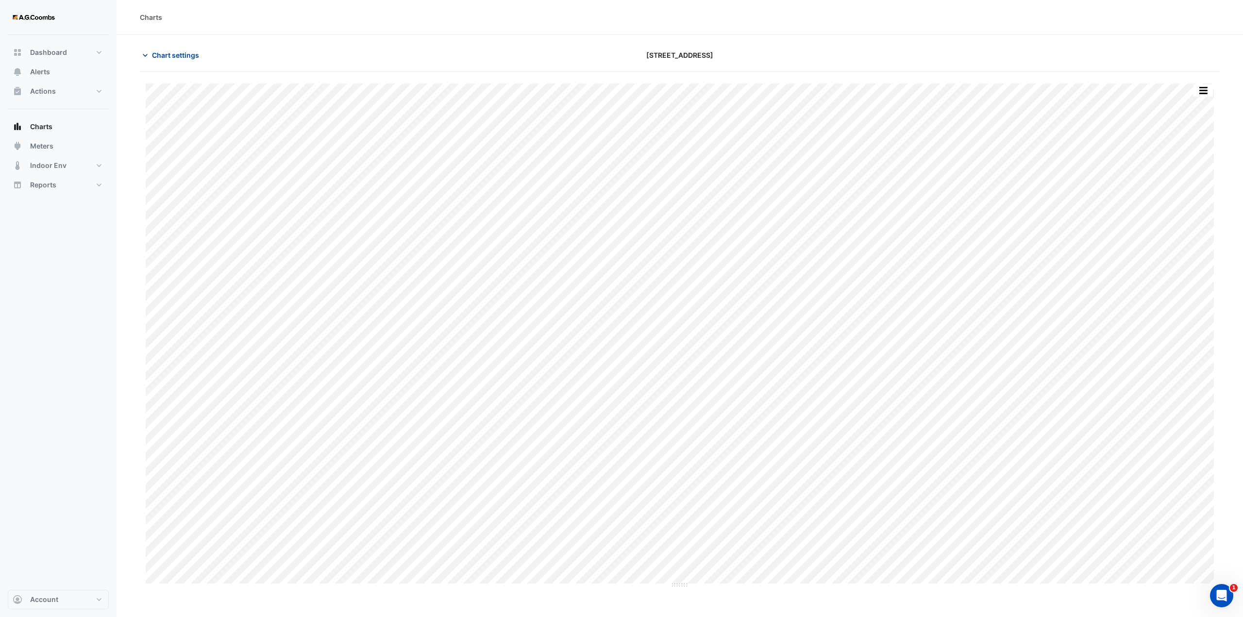
click at [179, 55] on span "Chart settings" at bounding box center [175, 55] width 47 height 10
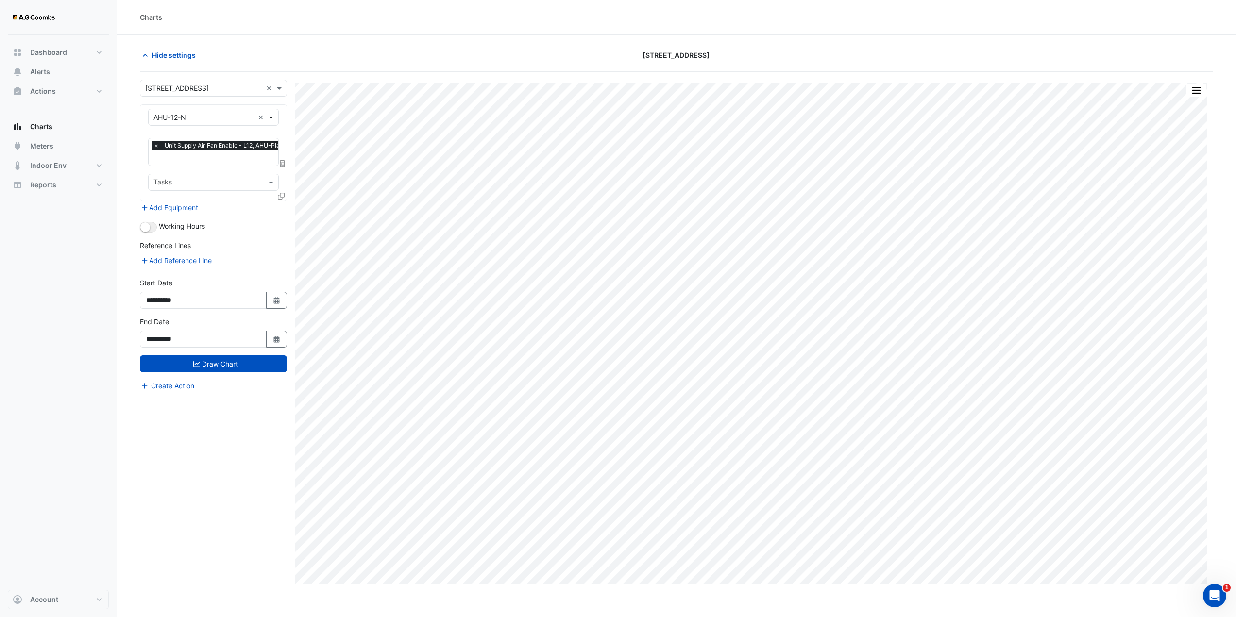
click at [271, 117] on span at bounding box center [272, 117] width 12 height 10
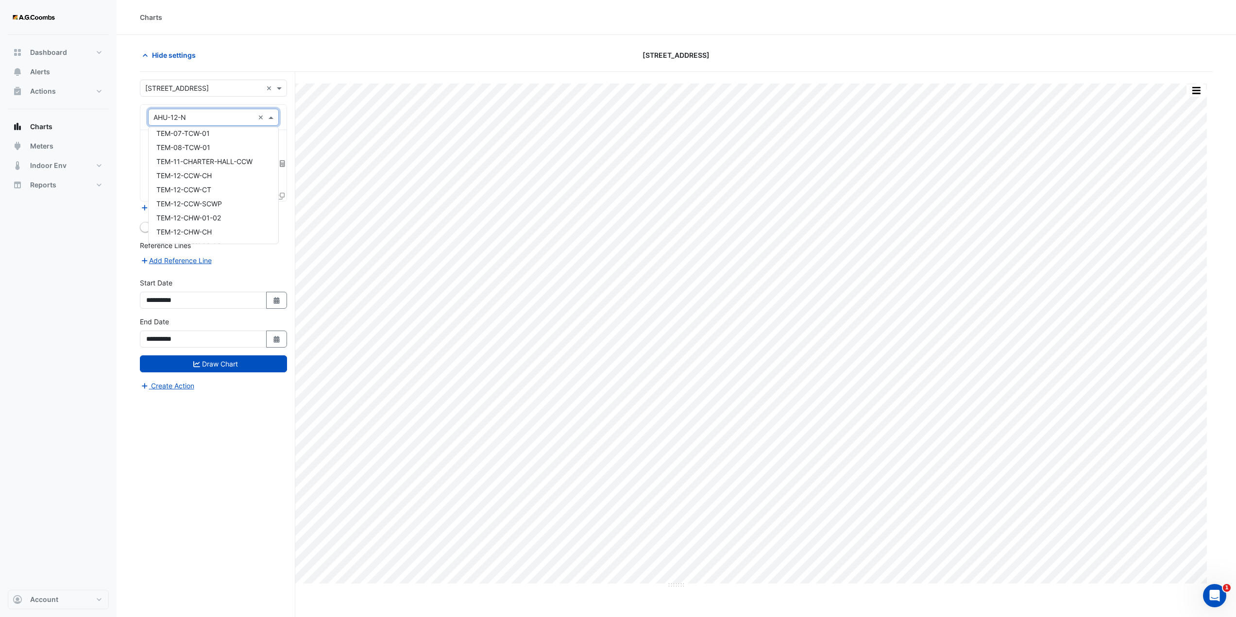
scroll to position [4990, 0]
click at [188, 178] on span "VAV-01-E01" at bounding box center [174, 175] width 37 height 8
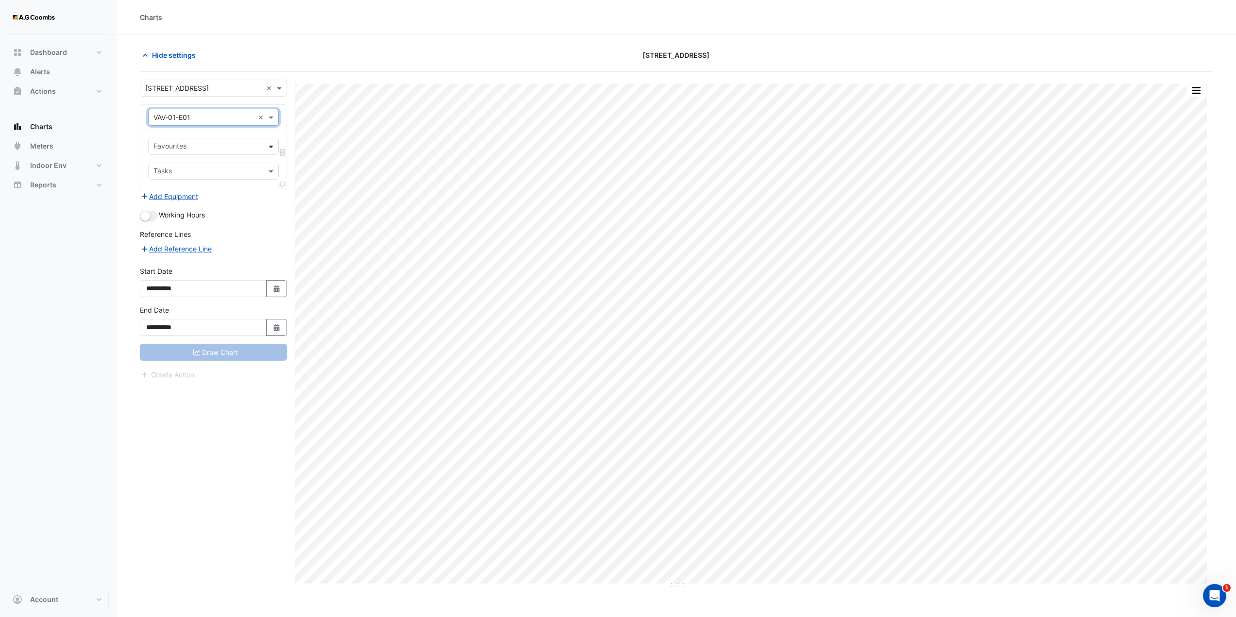
click at [271, 146] on span at bounding box center [272, 146] width 12 height 10
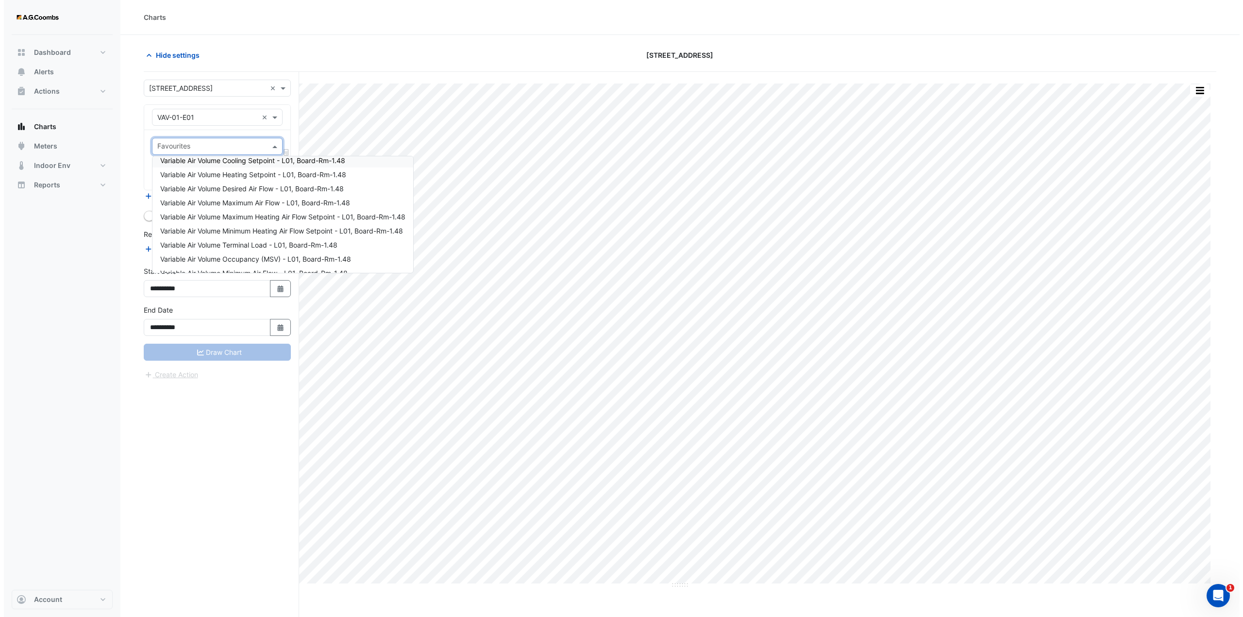
scroll to position [97, 0]
click at [282, 253] on span "Variable Air Volume Occupancy (MSV) - L01, Board-Rm-1.48" at bounding box center [251, 253] width 191 height 8
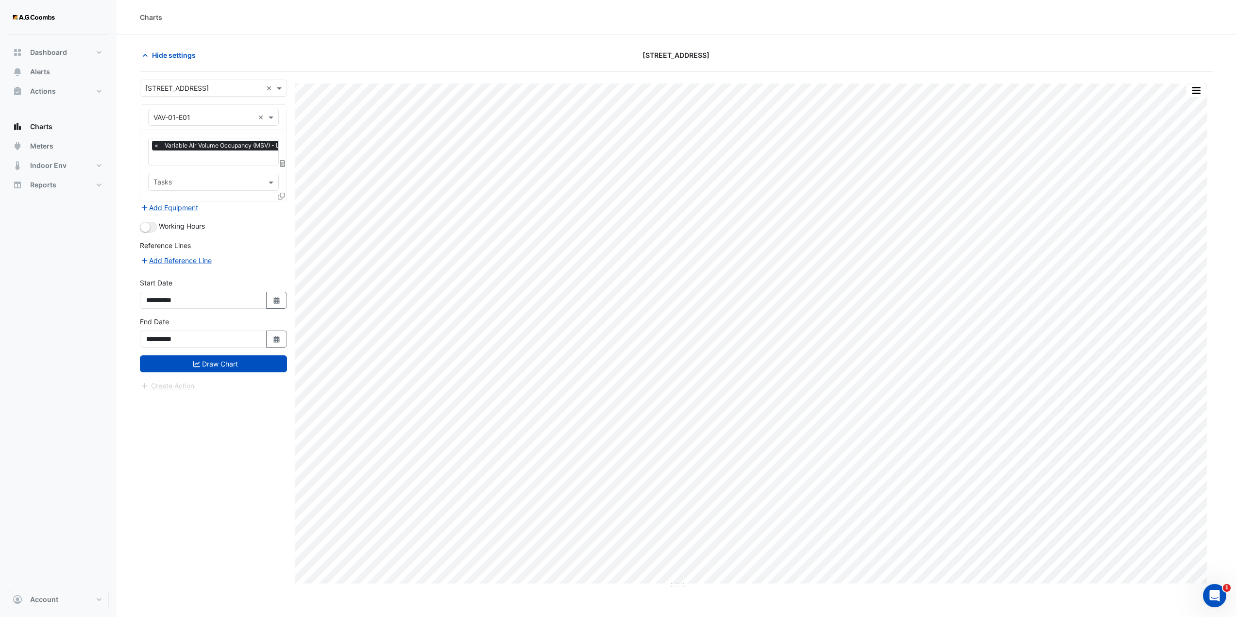
click at [281, 196] on icon at bounding box center [281, 196] width 7 height 7
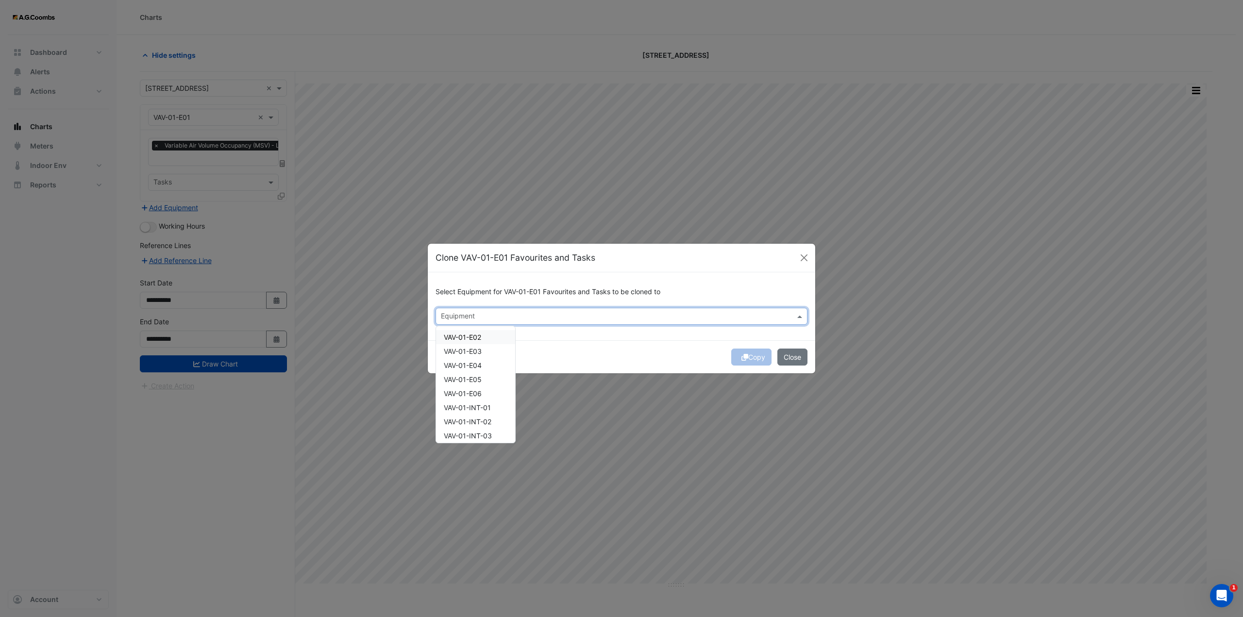
click at [595, 315] on input "text" at bounding box center [616, 317] width 350 height 10
click at [480, 360] on span "VAV-02-S04" at bounding box center [463, 358] width 39 height 8
click at [474, 405] on span "VAV-03-S01" at bounding box center [463, 405] width 38 height 8
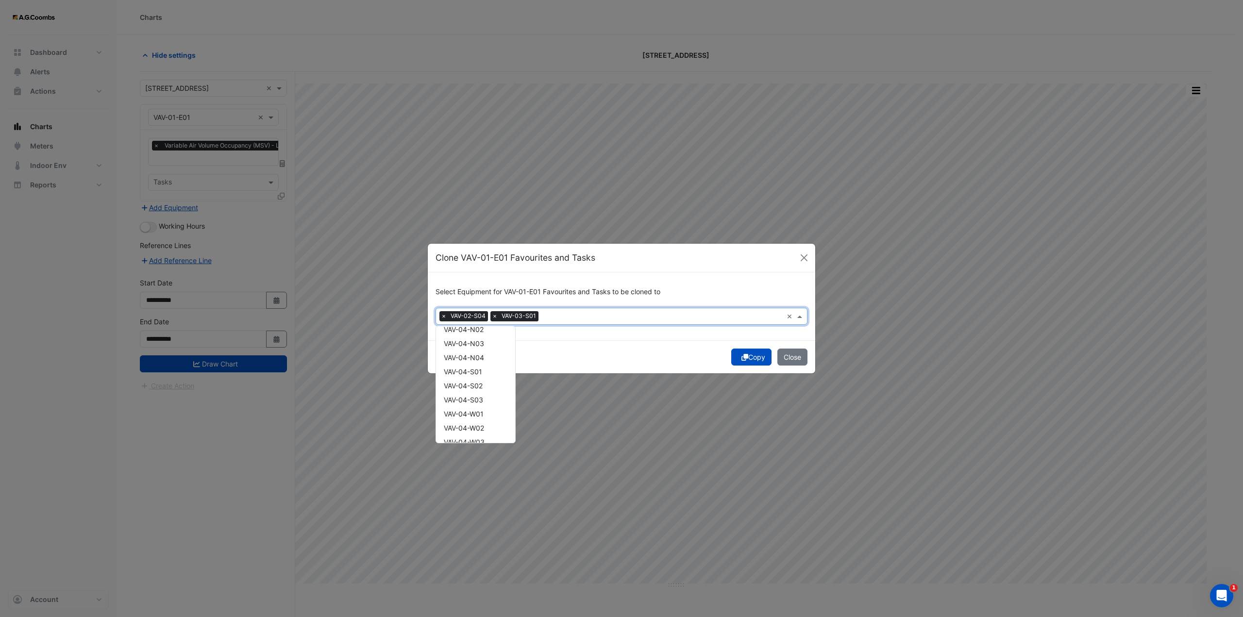
scroll to position [1805, 0]
click at [480, 380] on span "VAV-04-S03" at bounding box center [463, 377] width 39 height 8
click at [478, 378] on span "VAV-05-W03" at bounding box center [464, 377] width 41 height 8
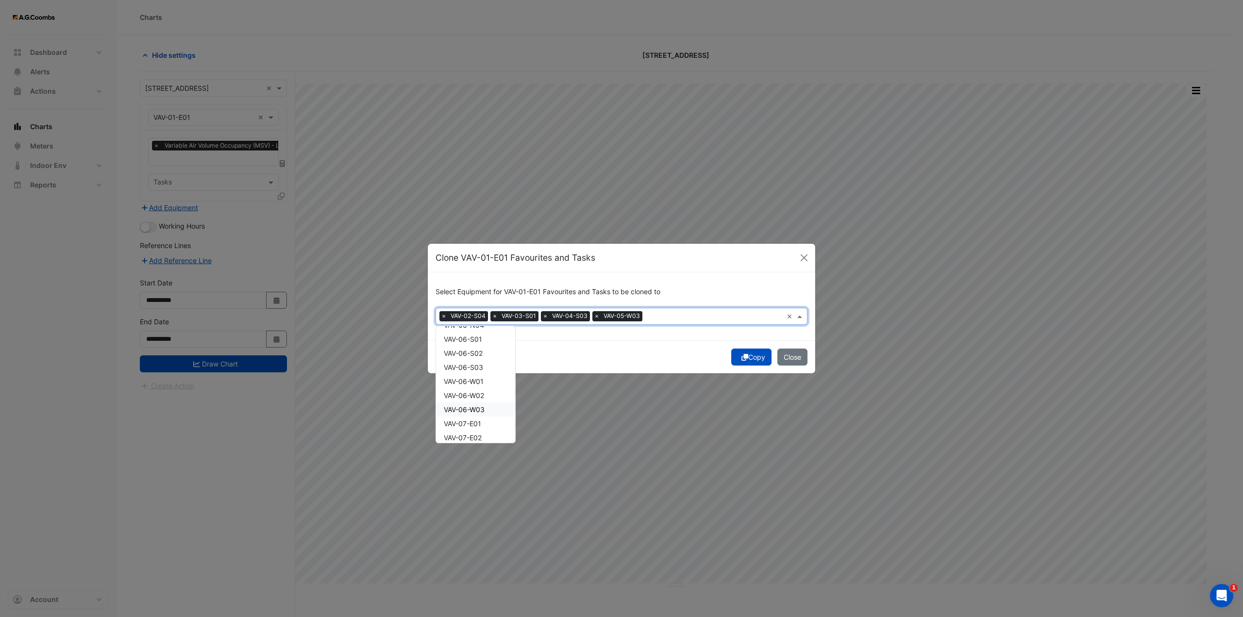
click at [482, 405] on span "VAV-06-W03" at bounding box center [464, 409] width 41 height 8
click at [481, 402] on span "VAV-07-S02" at bounding box center [463, 399] width 38 height 8
click at [469, 404] on div "VAV-08-W03" at bounding box center [475, 400] width 79 height 14
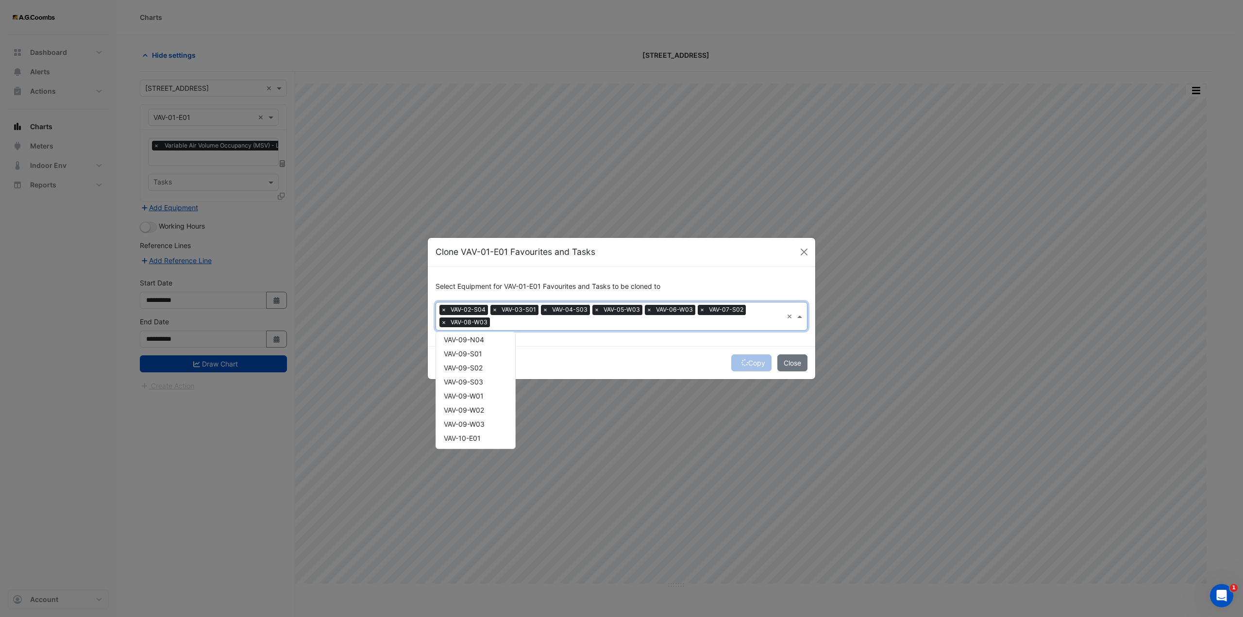
scroll to position [3640, 0]
click at [476, 419] on span "VAV-10-E01" at bounding box center [462, 420] width 37 height 8
click at [477, 379] on span "VAV-09-W01" at bounding box center [464, 378] width 40 height 8
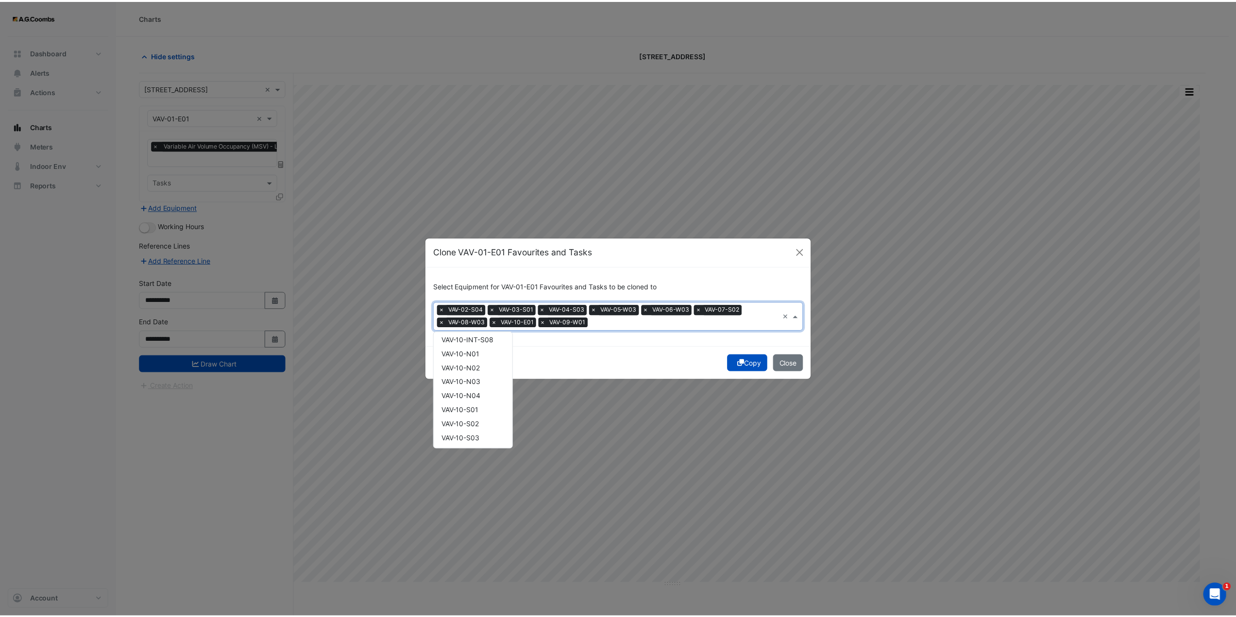
scroll to position [4048, 0]
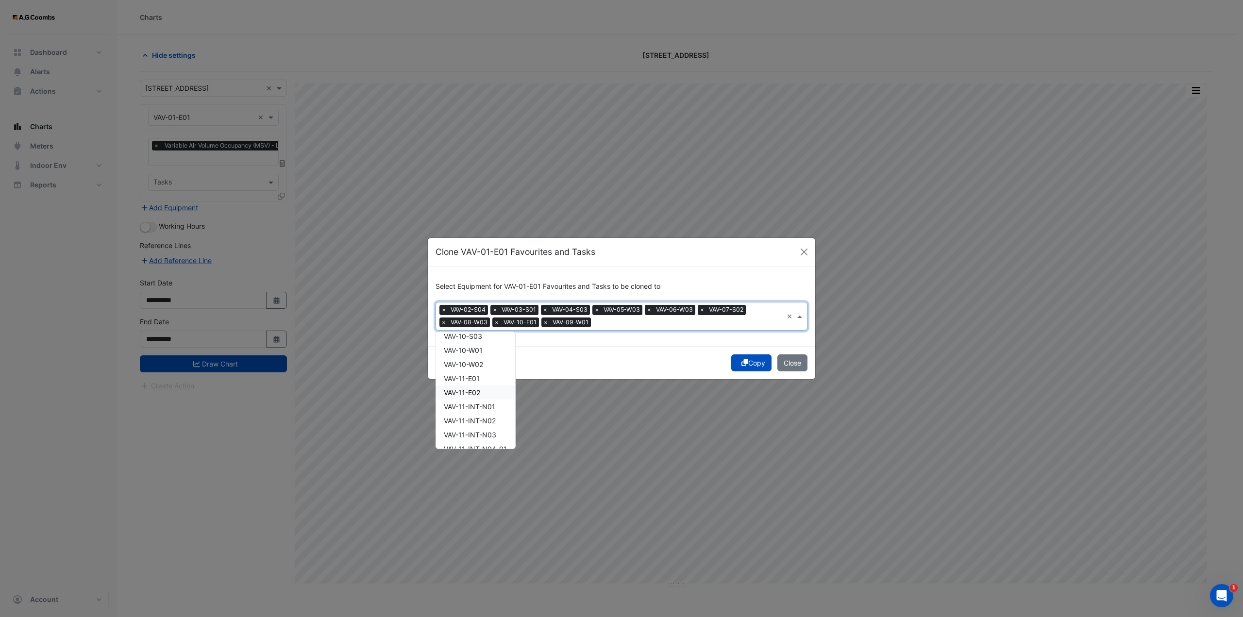
click at [476, 392] on span "VAV-11-E02" at bounding box center [462, 392] width 36 height 8
click at [741, 356] on div "Copy Close" at bounding box center [621, 362] width 387 height 33
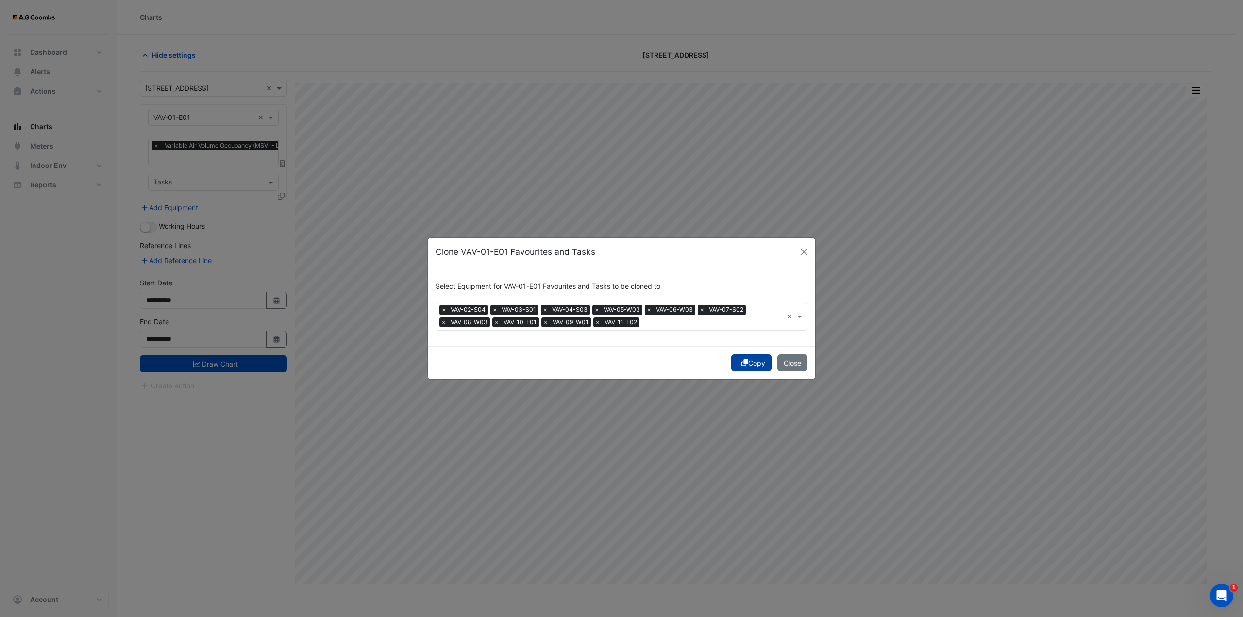
click at [751, 362] on button "Copy" at bounding box center [751, 362] width 40 height 17
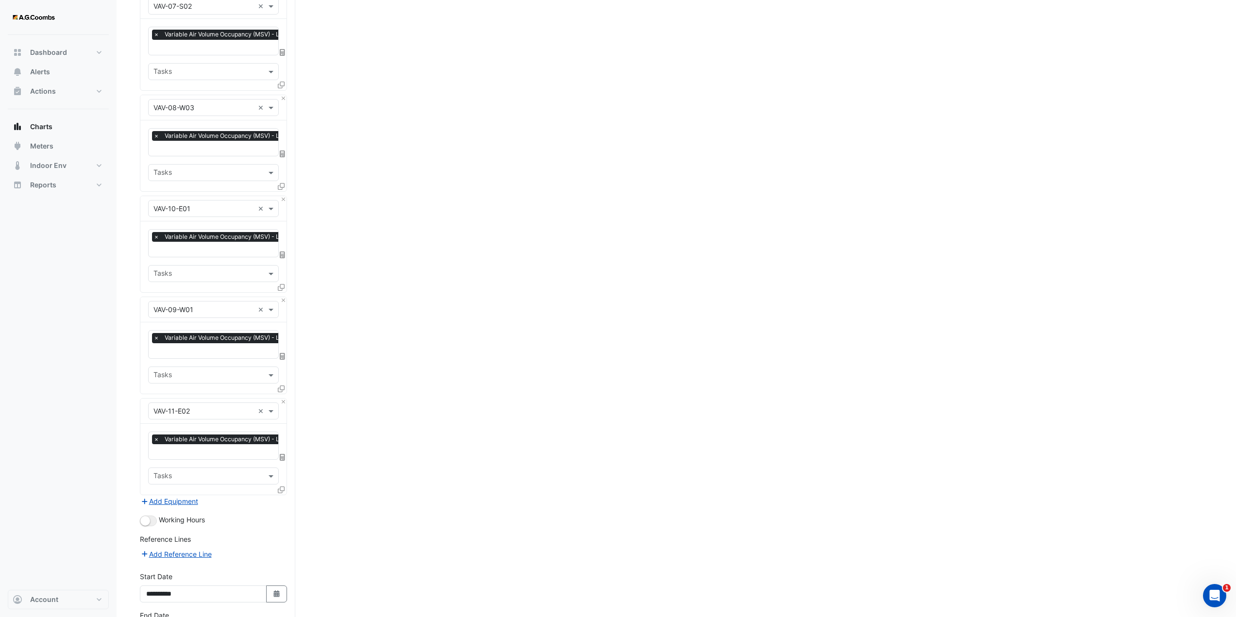
scroll to position [783, 0]
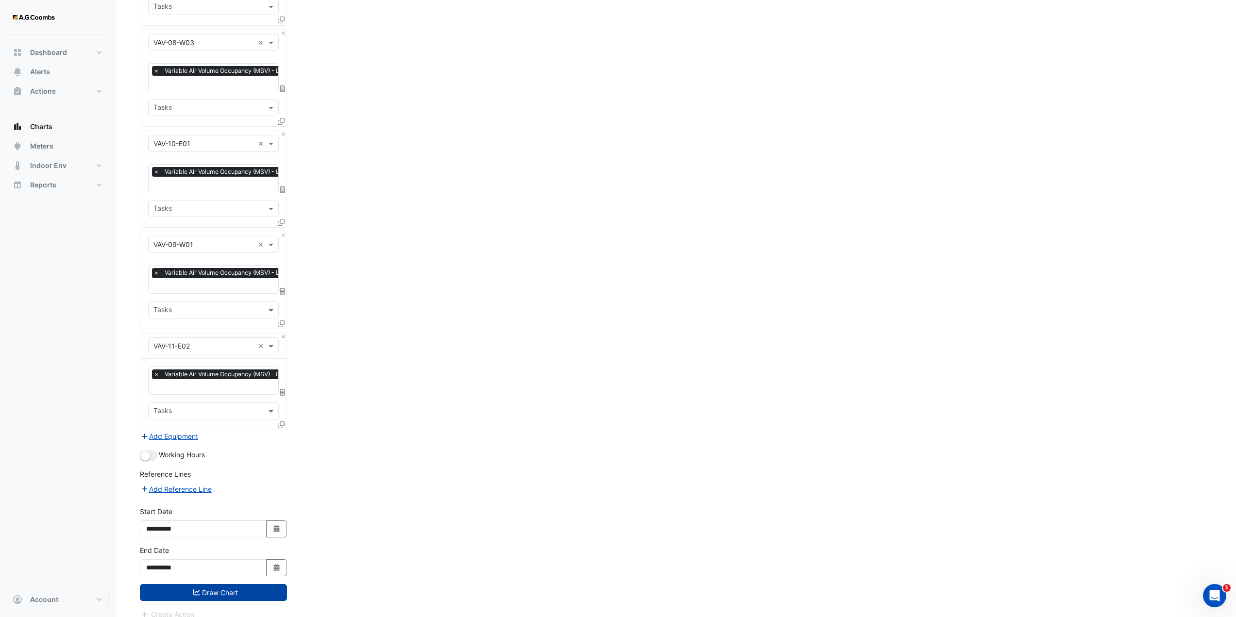
click at [227, 584] on button "Draw Chart" at bounding box center [213, 592] width 147 height 17
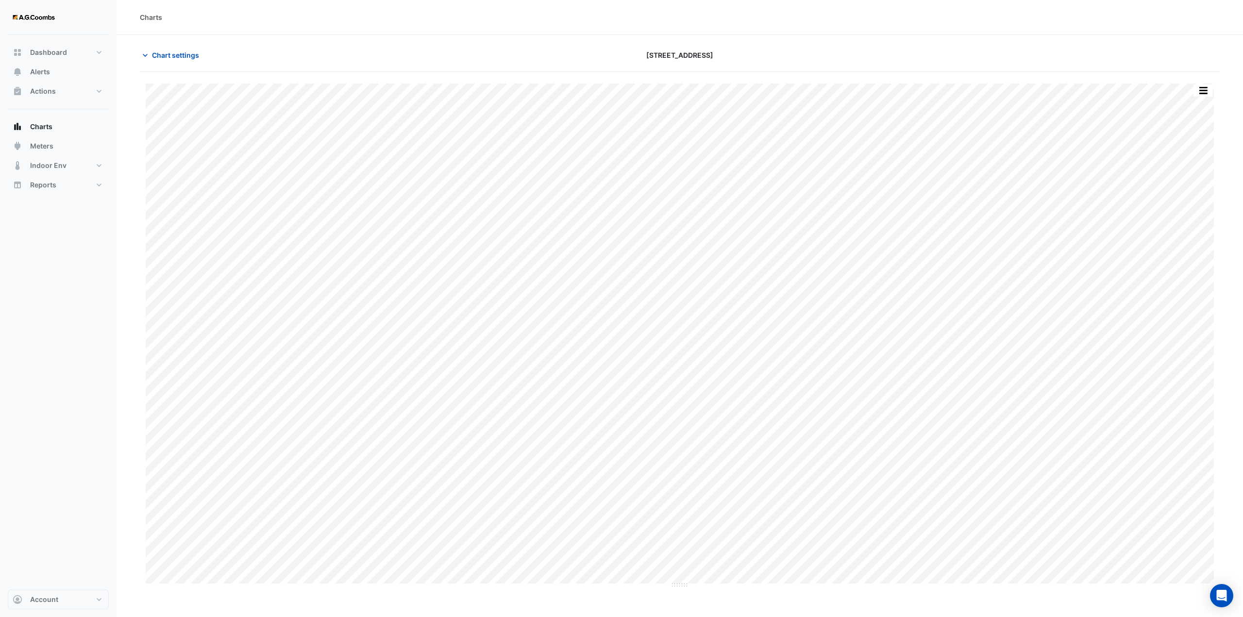
type input "**********"
click at [180, 54] on span "Chart settings" at bounding box center [175, 55] width 47 height 10
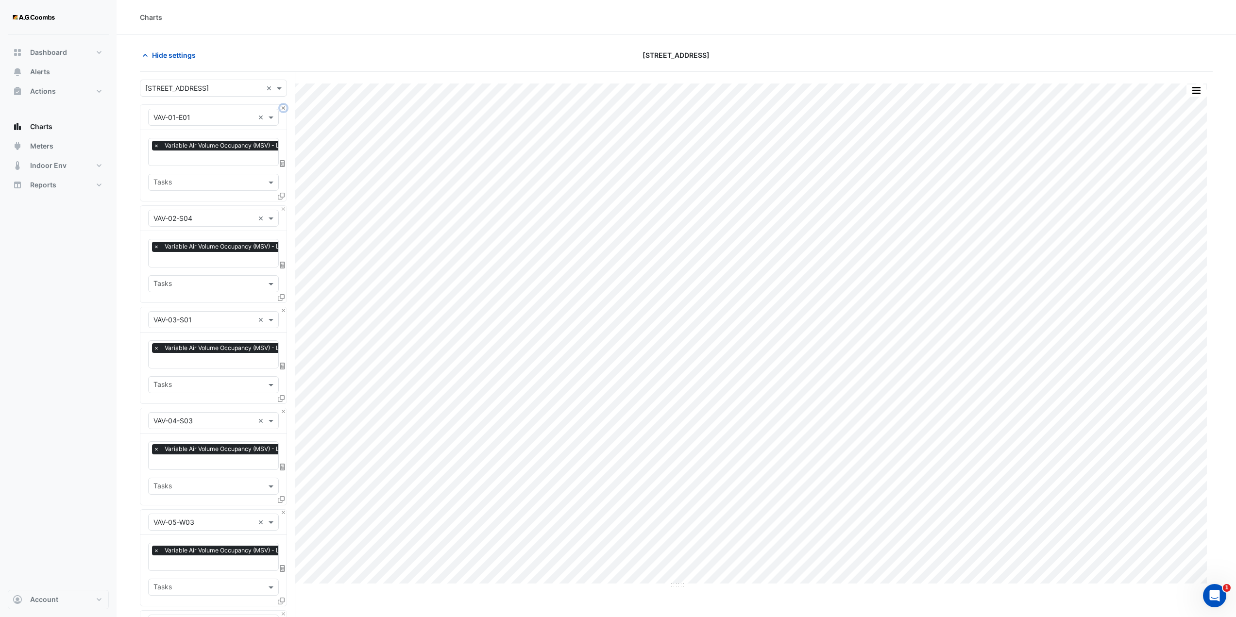
click at [284, 106] on button "Close" at bounding box center [283, 108] width 6 height 6
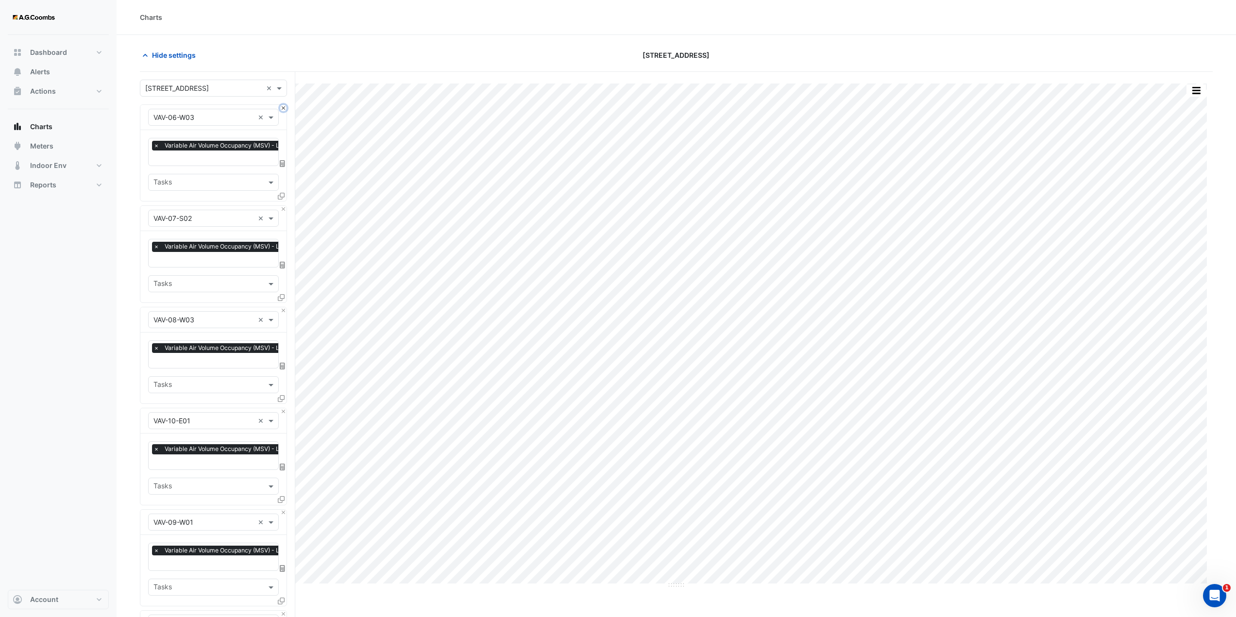
click at [283, 106] on button "Close" at bounding box center [283, 108] width 6 height 6
click at [283, 206] on button "Close" at bounding box center [283, 209] width 6 height 6
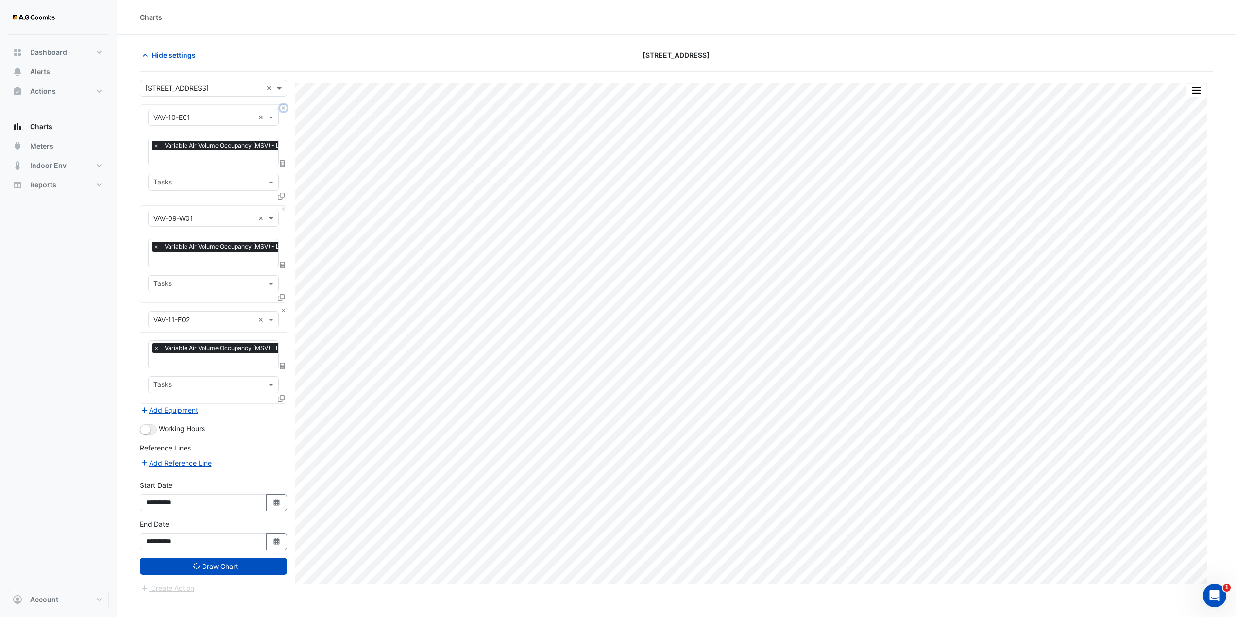
click at [283, 106] on button "Close" at bounding box center [283, 108] width 6 height 6
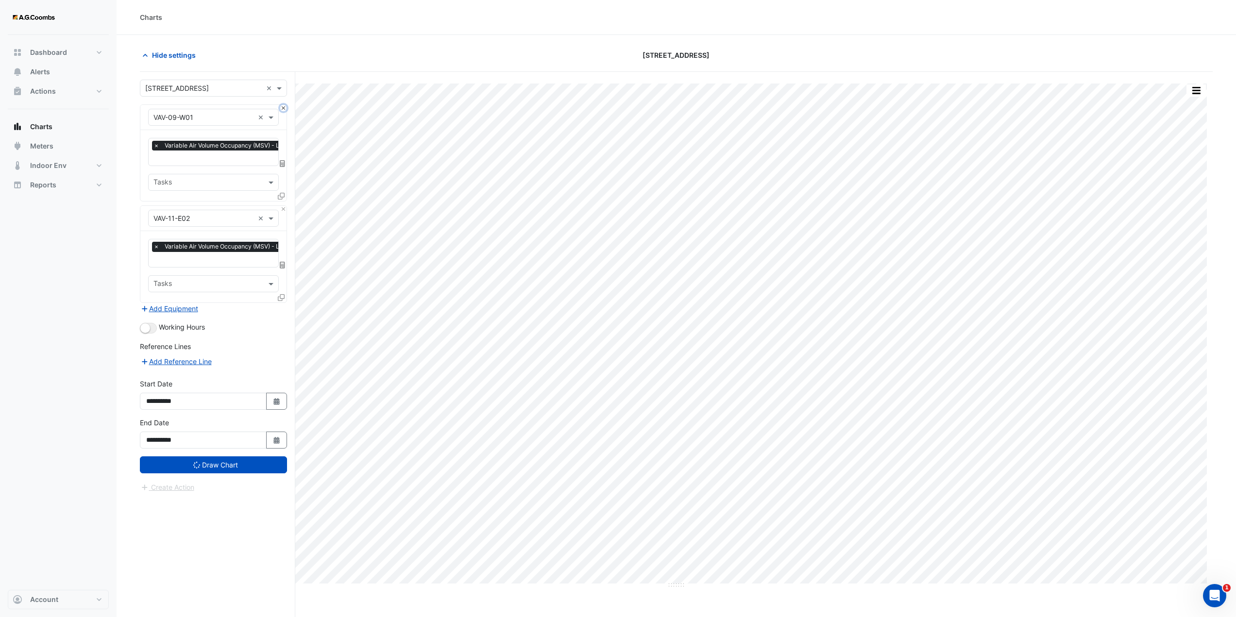
click at [283, 106] on button "Close" at bounding box center [283, 108] width 6 height 6
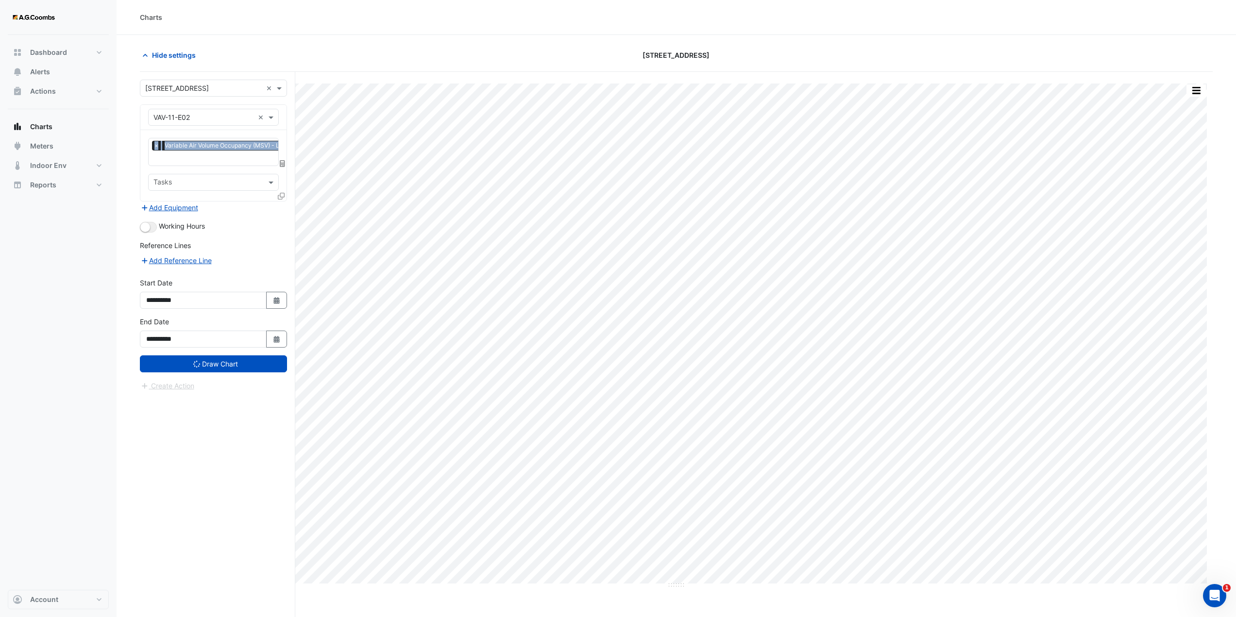
click at [283, 106] on div "Equipment × VAV-11-E02 ×" at bounding box center [213, 117] width 146 height 25
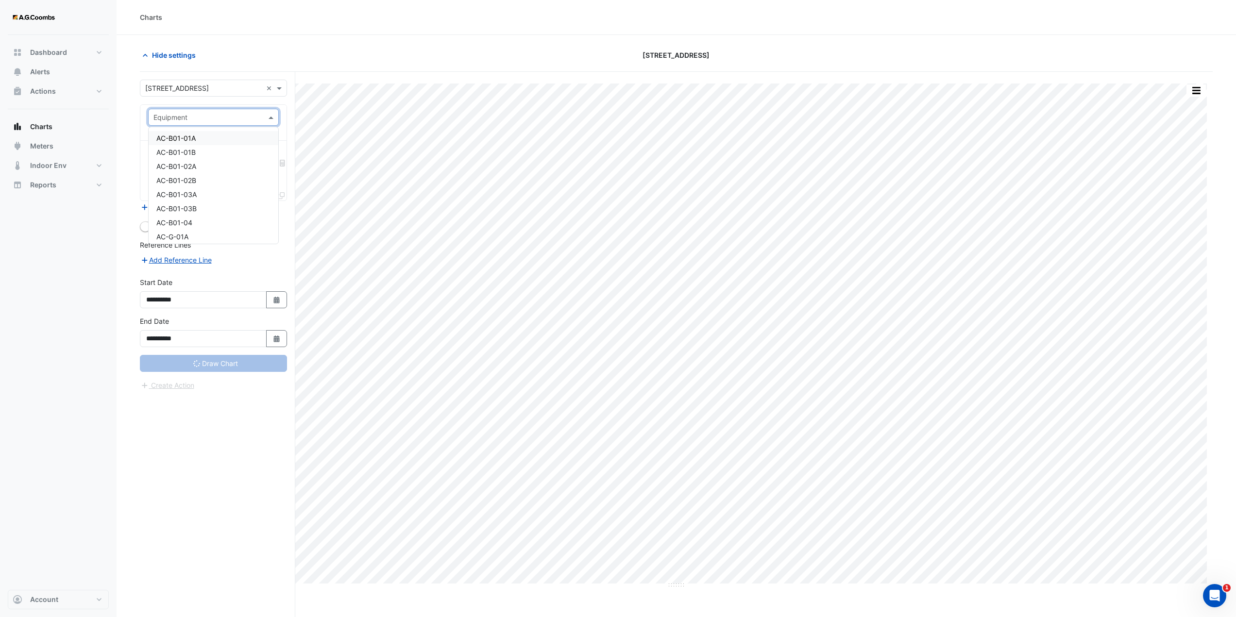
click at [268, 113] on span at bounding box center [272, 117] width 12 height 10
click at [183, 204] on span "AHU-12-E" at bounding box center [171, 204] width 31 height 8
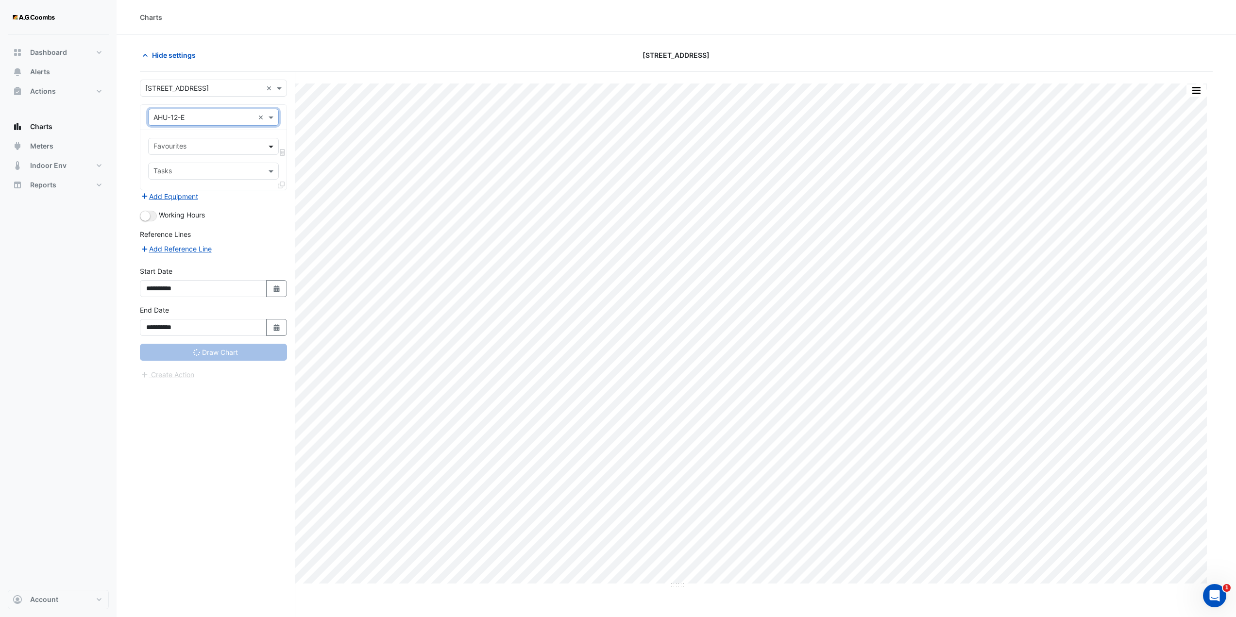
click at [269, 147] on span at bounding box center [272, 146] width 12 height 10
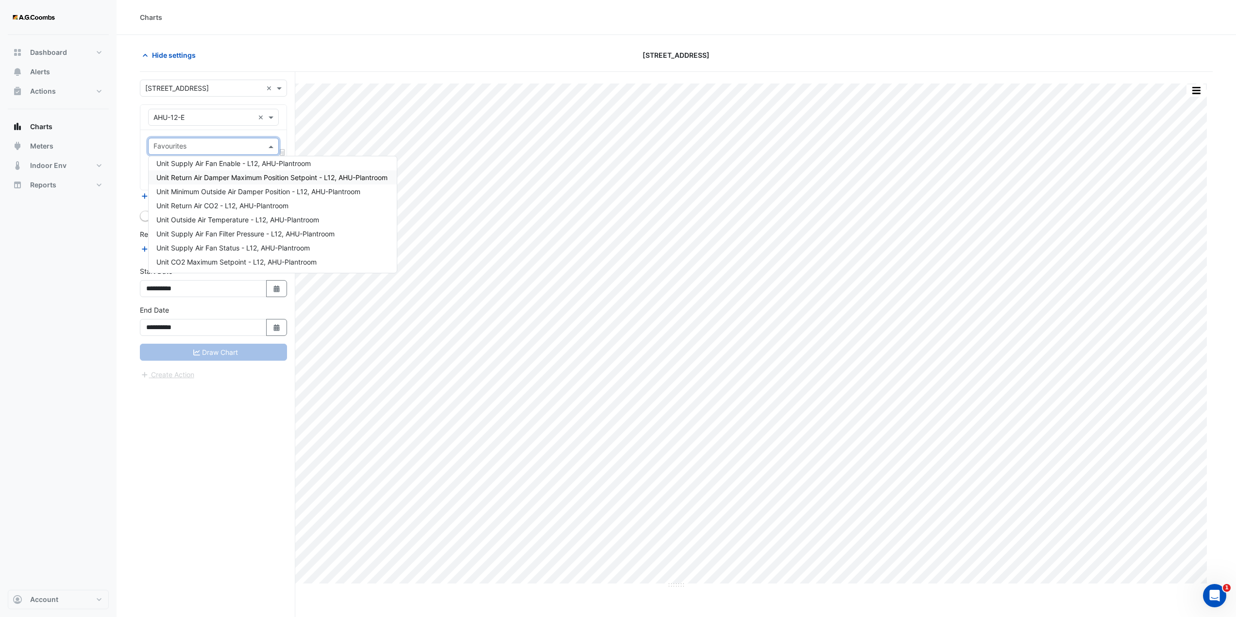
scroll to position [49, 0]
click at [239, 233] on span "Unit Supply Air Fan Status - L12, AHU-Plantroom" at bounding box center [232, 231] width 153 height 8
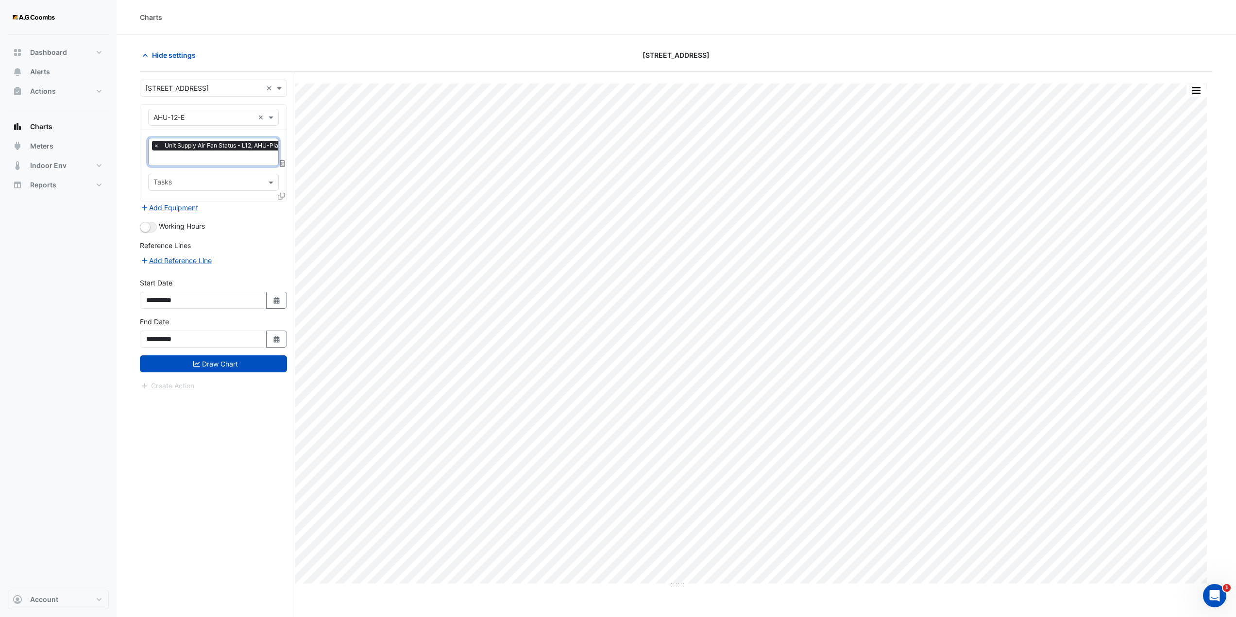
click at [259, 146] on span "Unit Supply Air Fan Status - L12, AHU-Plantroom" at bounding box center [231, 146] width 138 height 10
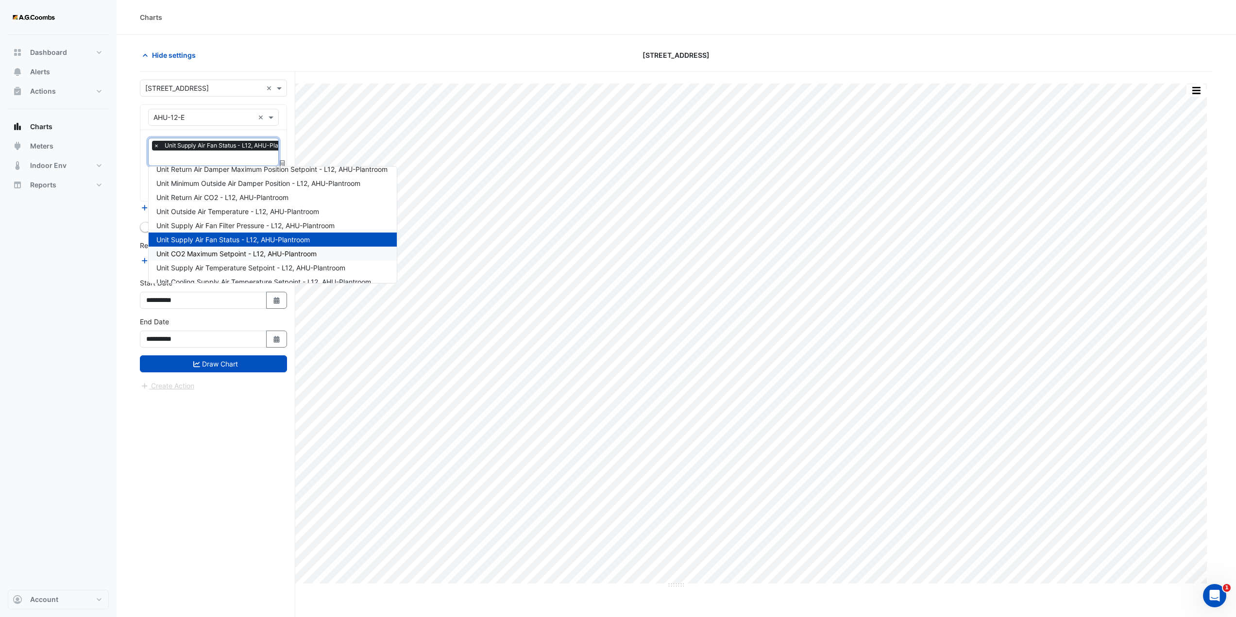
scroll to position [0, 0]
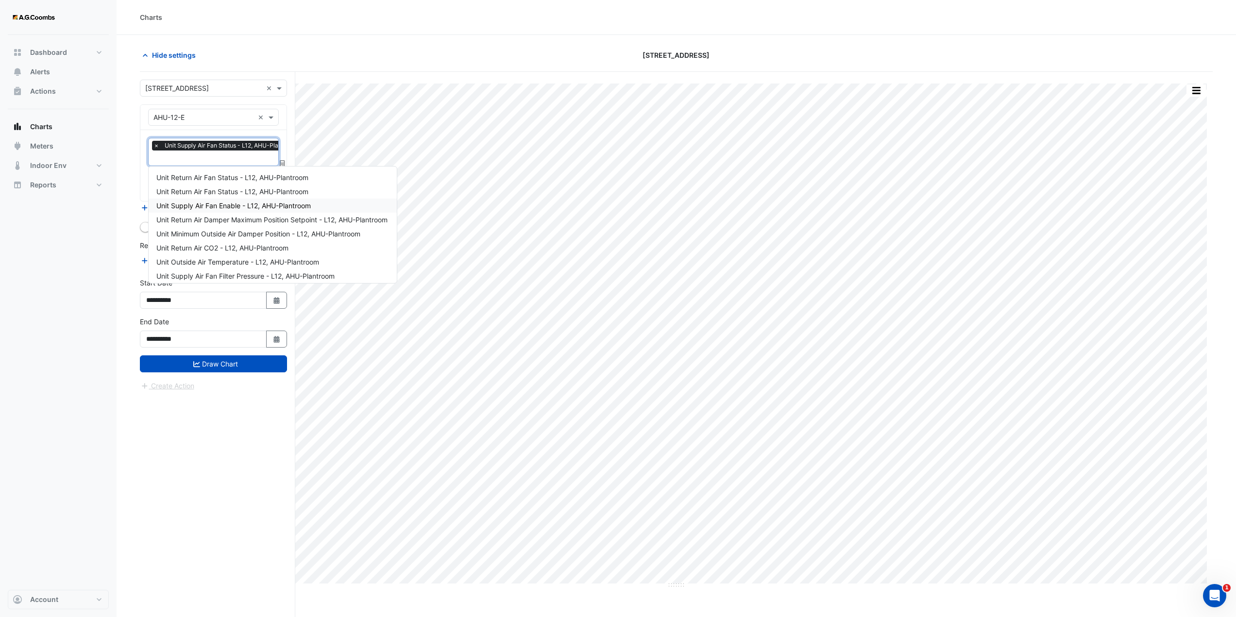
click at [243, 207] on span "Unit Supply Air Fan Enable - L12, AHU-Plantroom" at bounding box center [233, 205] width 154 height 8
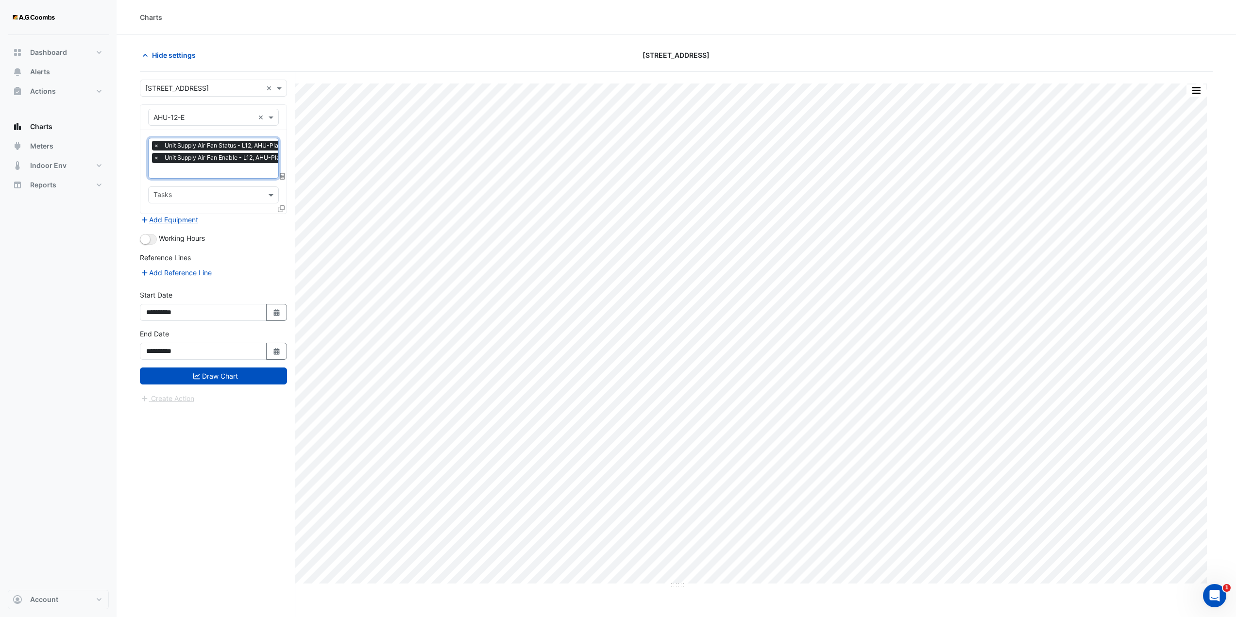
click at [265, 144] on span "Unit Supply Air Fan Status - L12, AHU-Plantroom" at bounding box center [231, 146] width 138 height 10
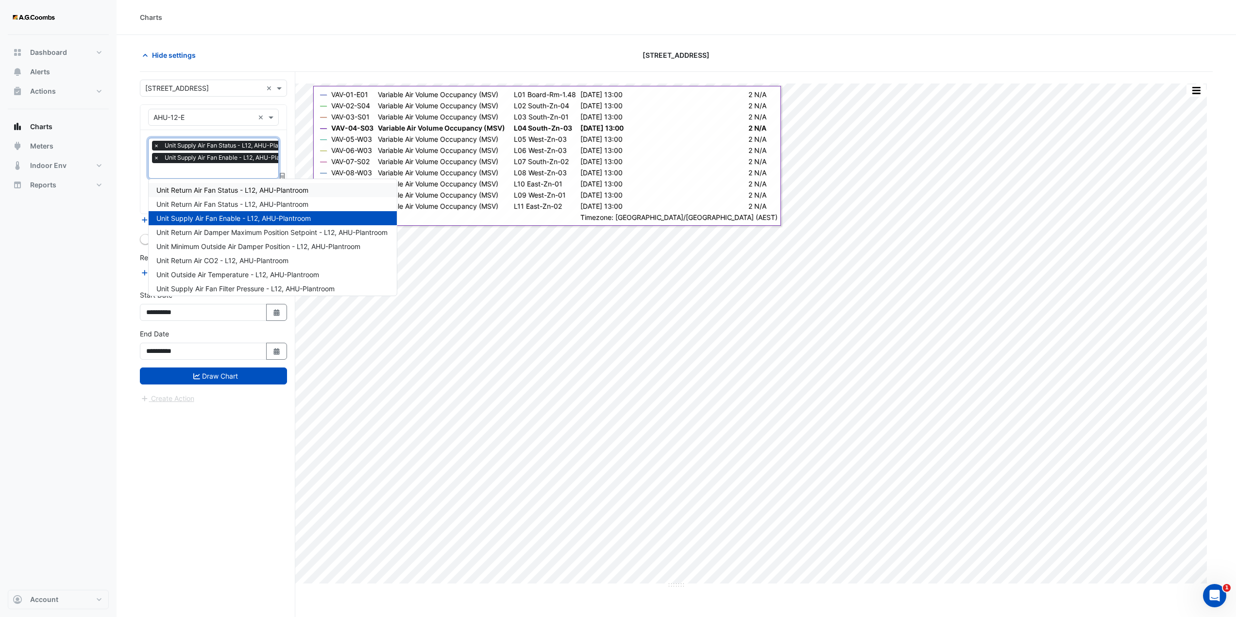
click at [288, 121] on div "**********" at bounding box center [217, 363] width 155 height 582
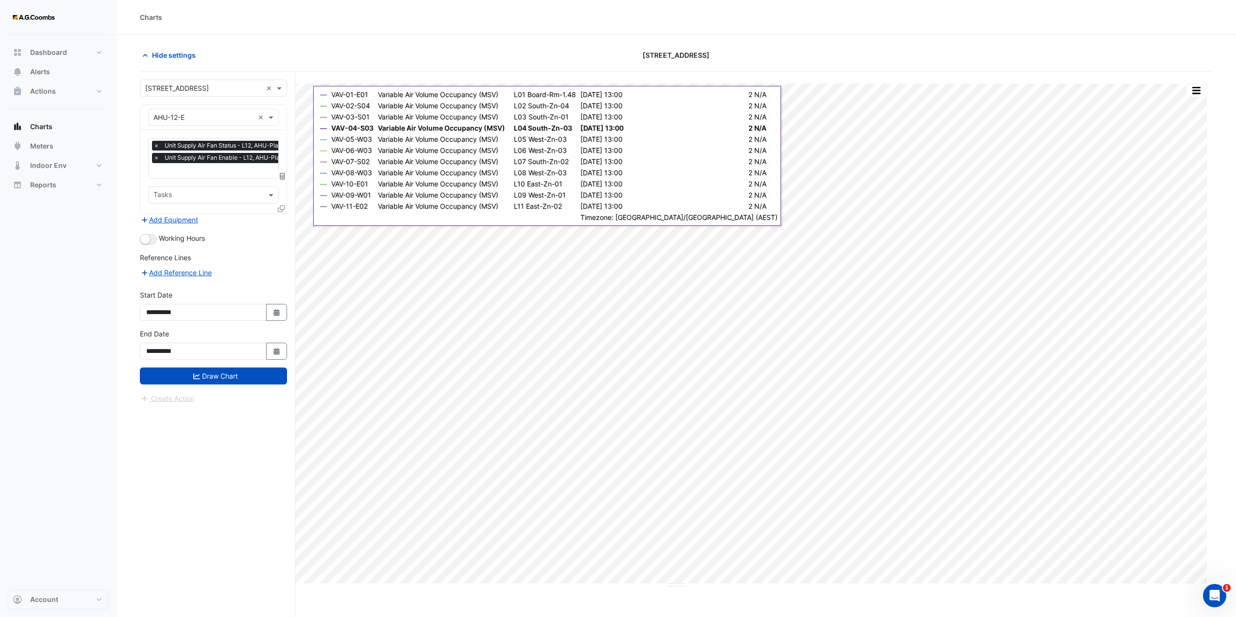
click at [157, 146] on span "×" at bounding box center [156, 146] width 9 height 10
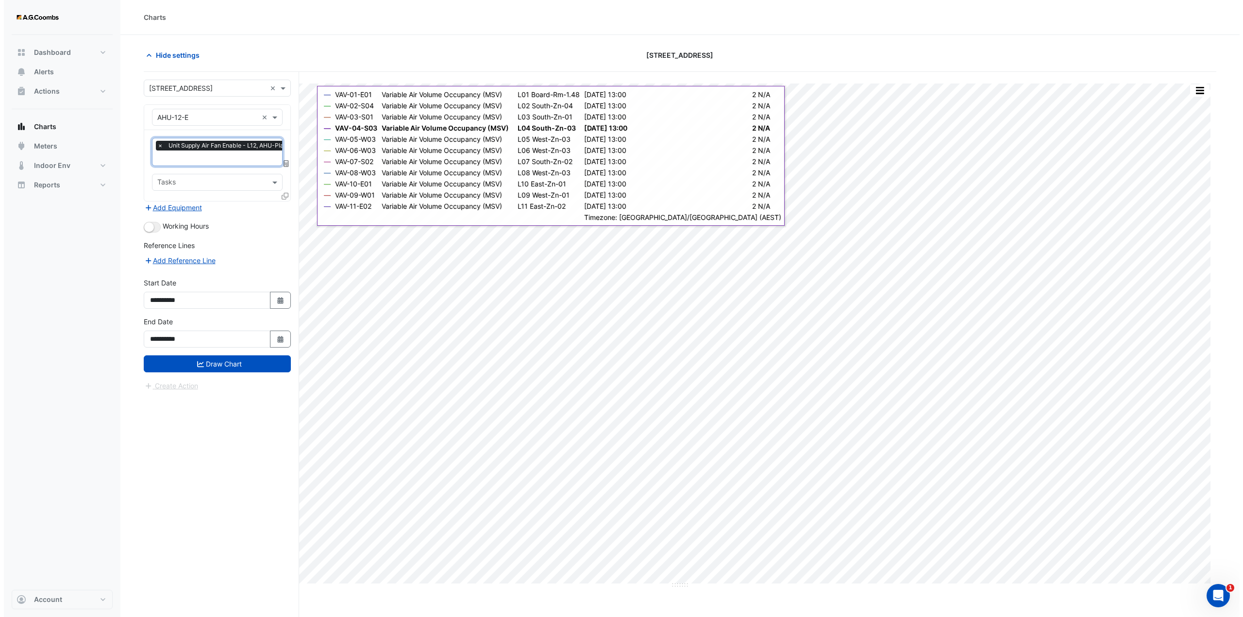
scroll to position [0, 5]
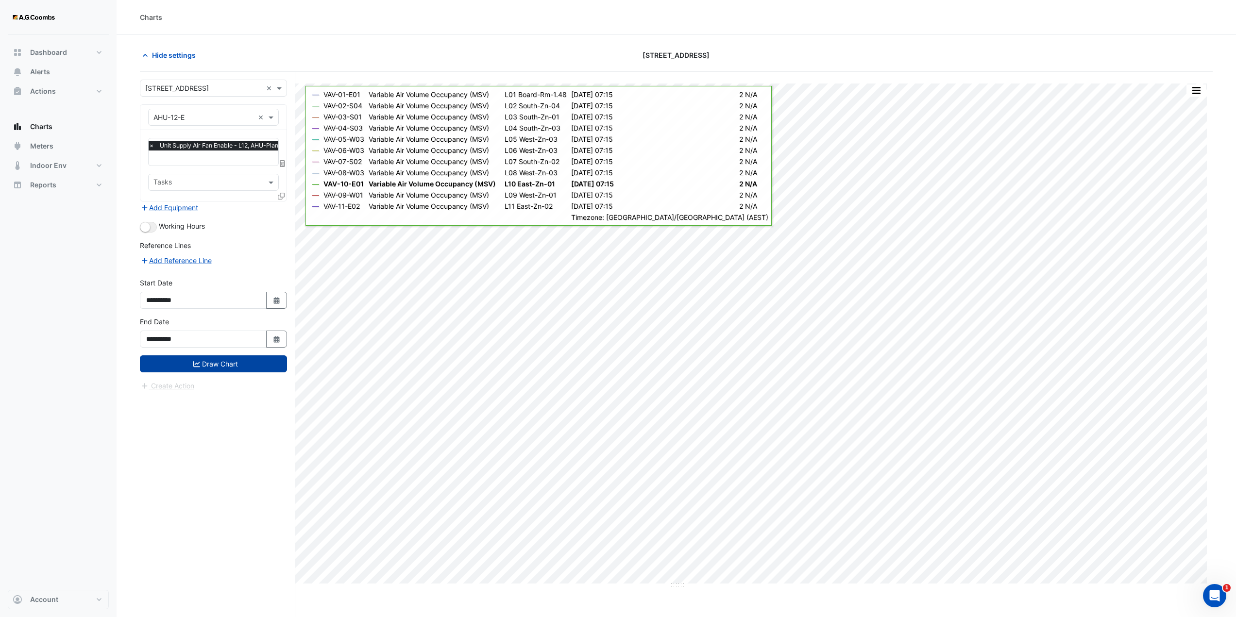
click at [218, 358] on button "Draw Chart" at bounding box center [213, 363] width 147 height 17
